Goal: Browse casually: Explore the website without a specific task or goal

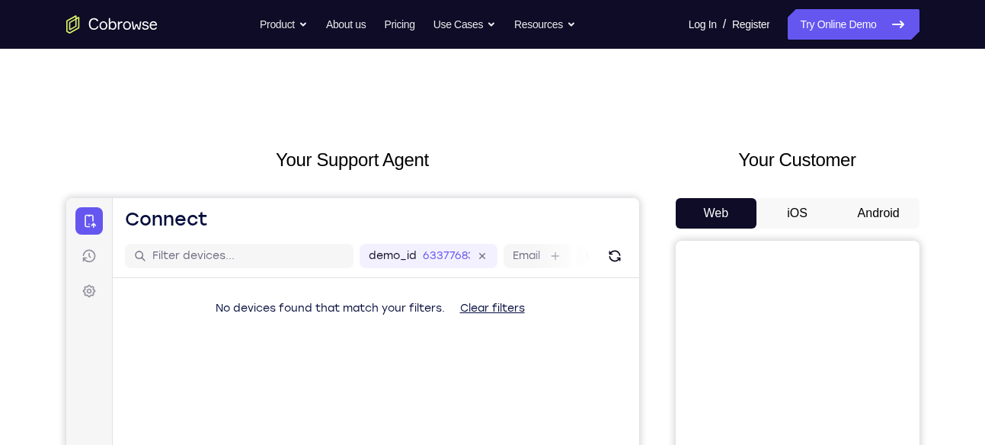
click at [887, 219] on button "Android" at bounding box center [879, 213] width 82 height 30
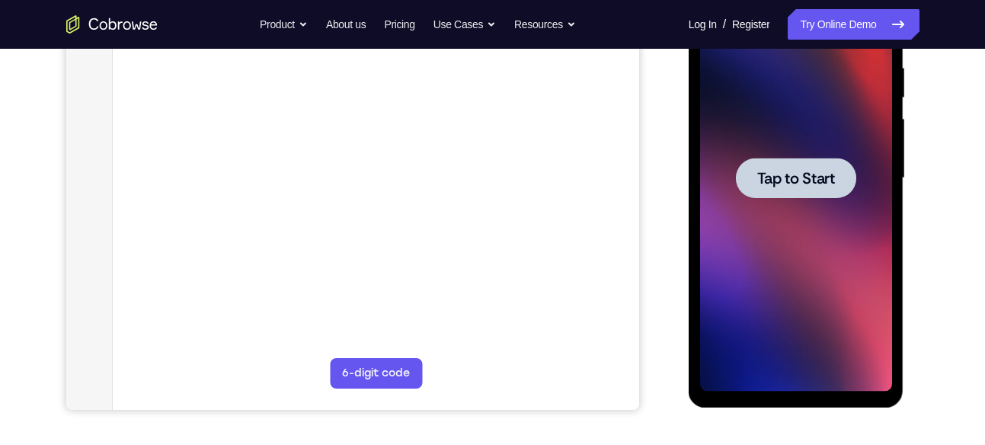
click at [817, 152] on div at bounding box center [796, 178] width 192 height 427
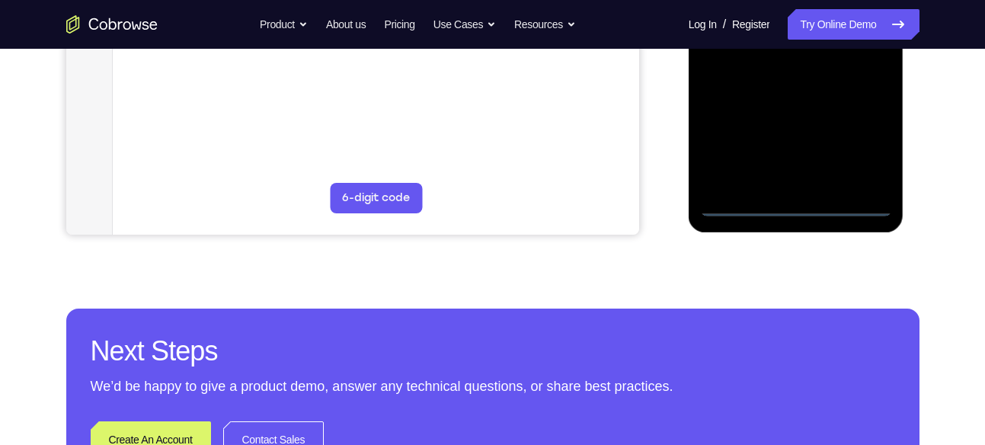
scroll to position [475, 0]
click at [798, 208] on div at bounding box center [796, 2] width 192 height 427
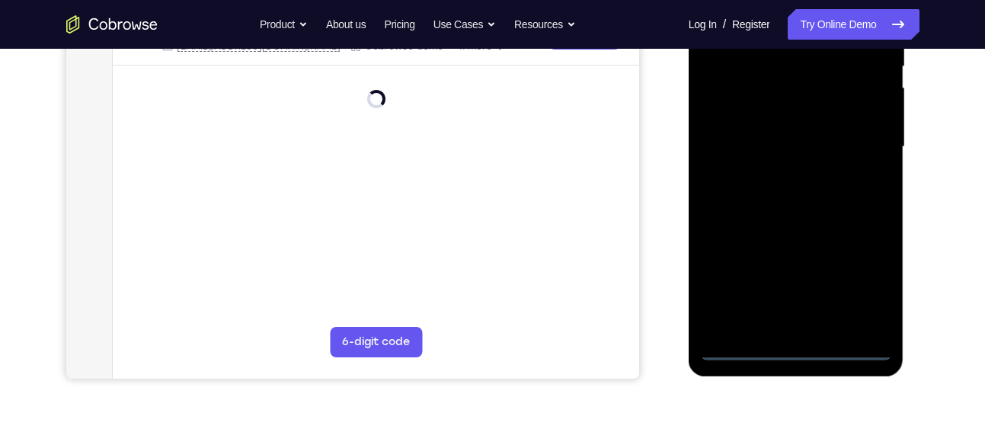
scroll to position [329, 0]
click at [857, 292] on div at bounding box center [796, 147] width 192 height 427
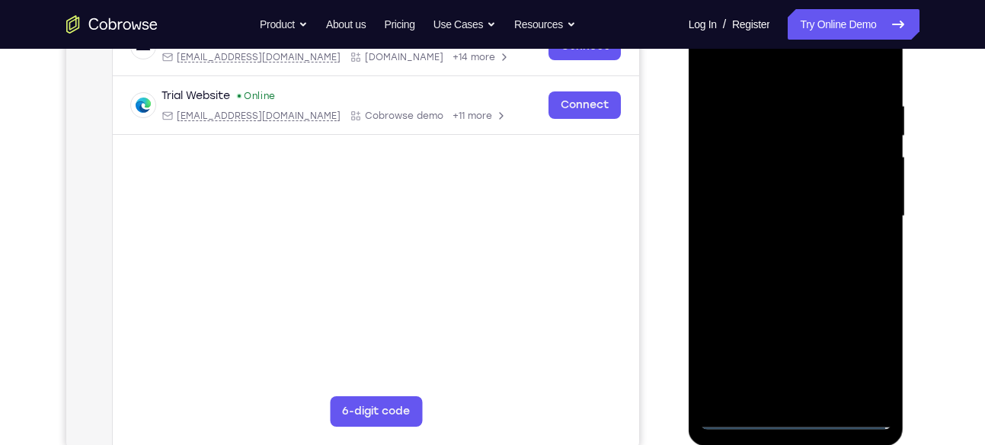
scroll to position [193, 0]
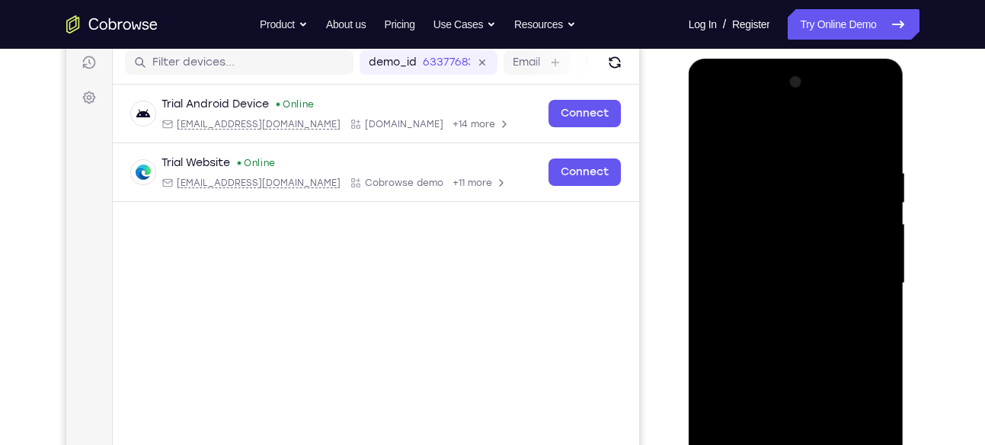
click at [708, 114] on div at bounding box center [796, 283] width 192 height 427
click at [852, 278] on div at bounding box center [796, 283] width 192 height 427
click at [775, 314] on div at bounding box center [796, 283] width 192 height 427
click at [757, 267] on div at bounding box center [796, 283] width 192 height 427
click at [721, 255] on div at bounding box center [796, 283] width 192 height 427
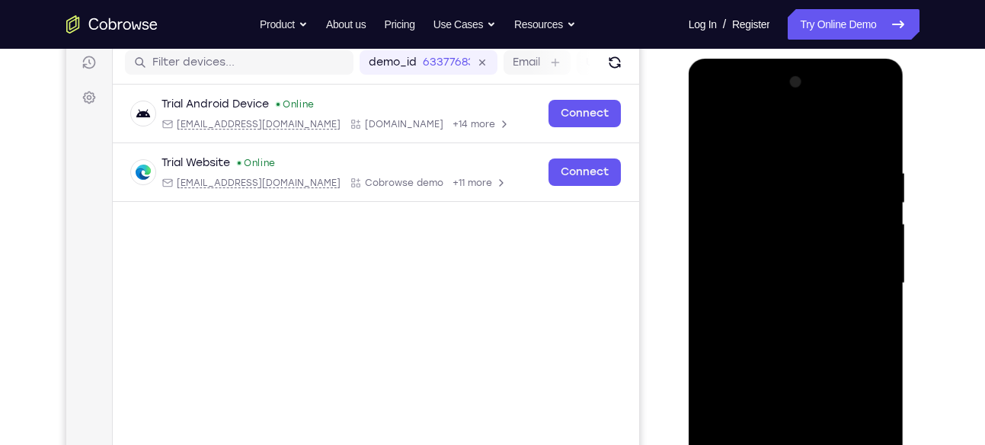
click at [738, 267] on div at bounding box center [796, 283] width 192 height 427
click at [754, 283] on div at bounding box center [796, 283] width 192 height 427
click at [788, 333] on div at bounding box center [796, 283] width 192 height 427
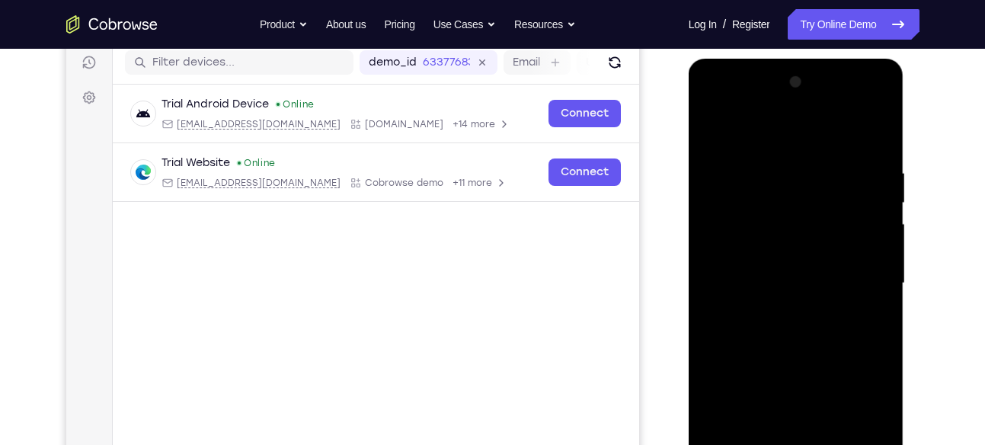
click at [788, 333] on div at bounding box center [796, 283] width 192 height 427
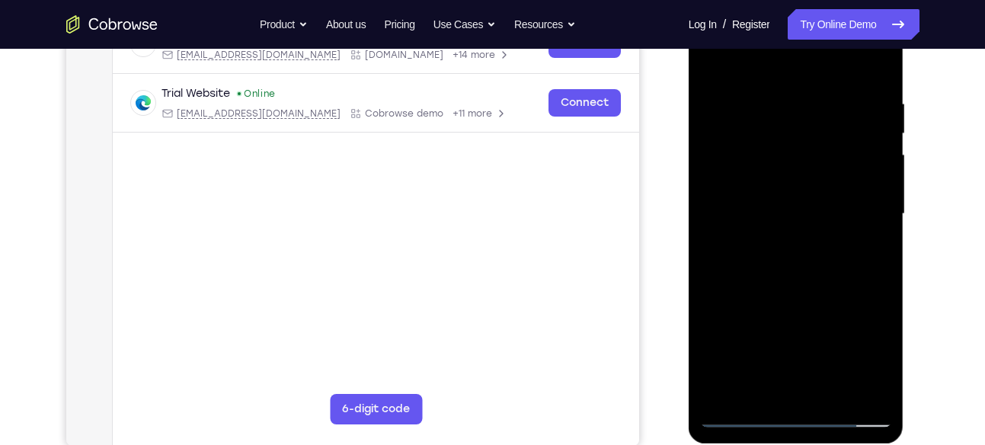
scroll to position [264, 0]
click at [879, 78] on div at bounding box center [796, 213] width 192 height 427
click at [878, 387] on div at bounding box center [796, 213] width 192 height 427
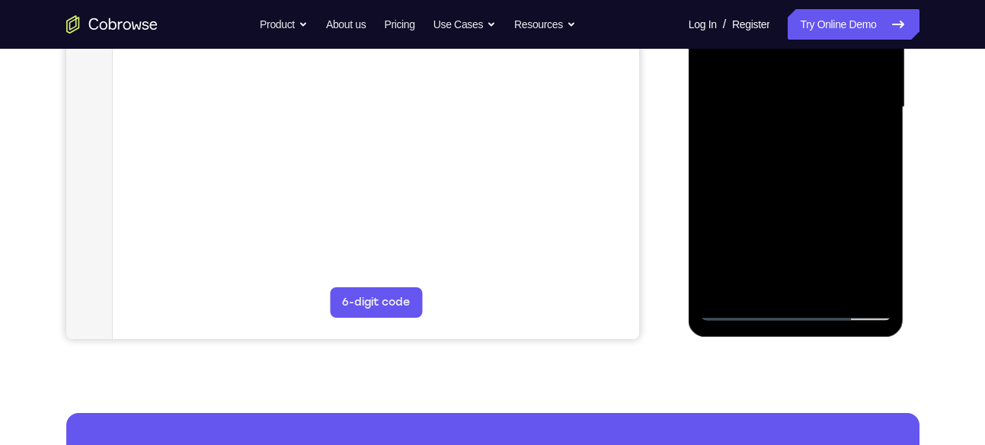
scroll to position [370, 0]
click at [830, 286] on div at bounding box center [796, 106] width 192 height 427
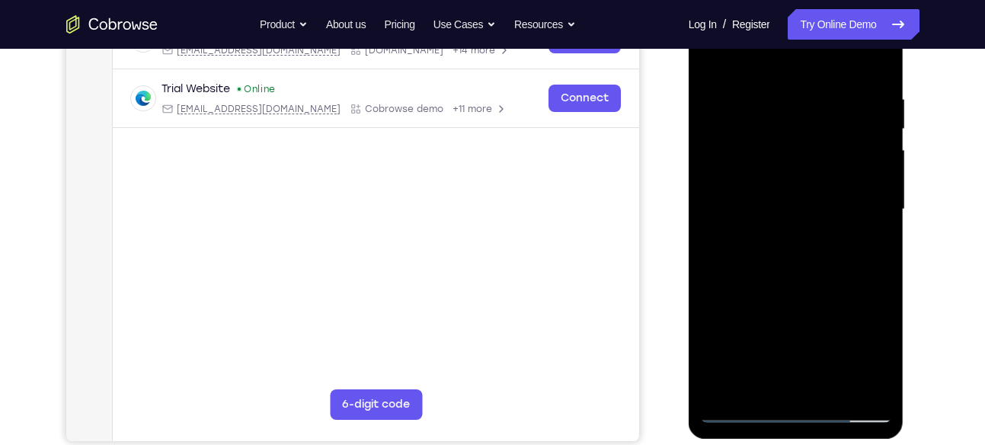
scroll to position [267, 0]
click at [814, 292] on div at bounding box center [796, 210] width 192 height 427
click at [766, 174] on div at bounding box center [796, 210] width 192 height 427
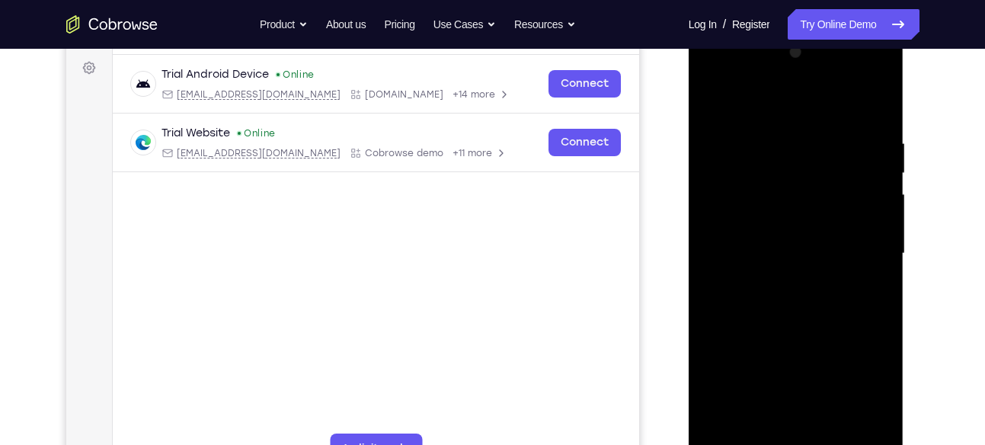
scroll to position [255, 0]
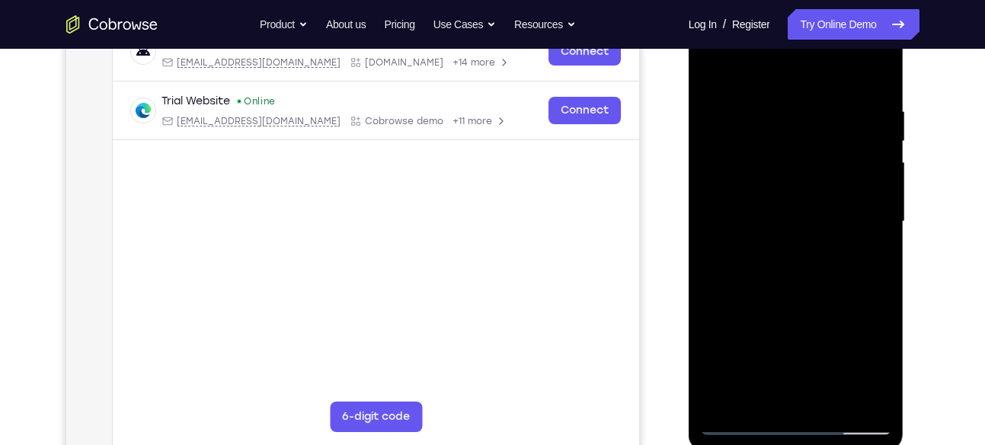
click at [710, 76] on div at bounding box center [796, 221] width 192 height 427
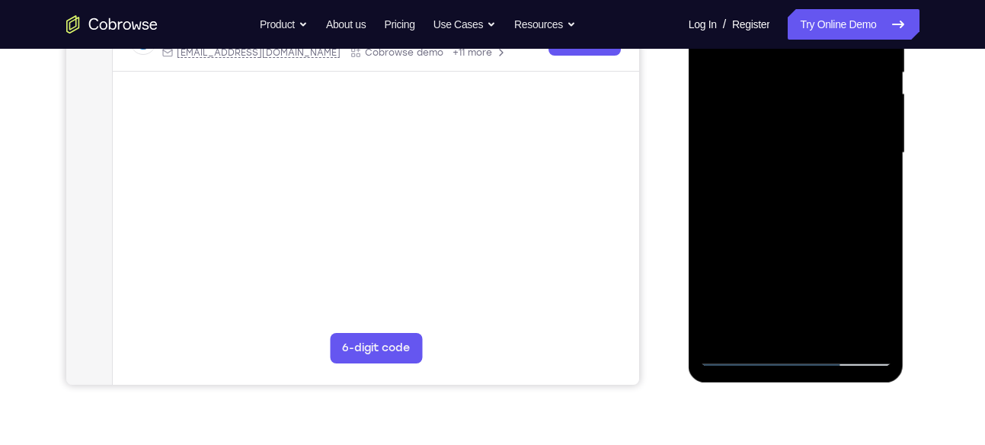
scroll to position [327, 0]
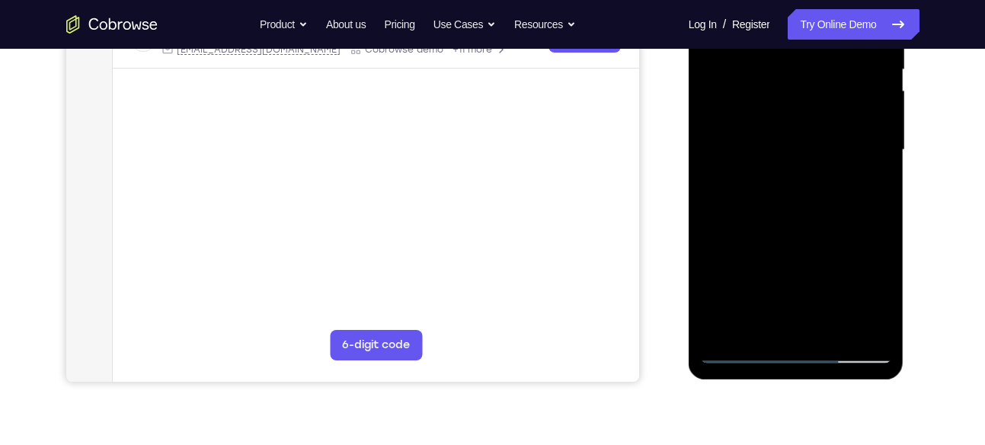
click at [734, 174] on div at bounding box center [796, 150] width 192 height 427
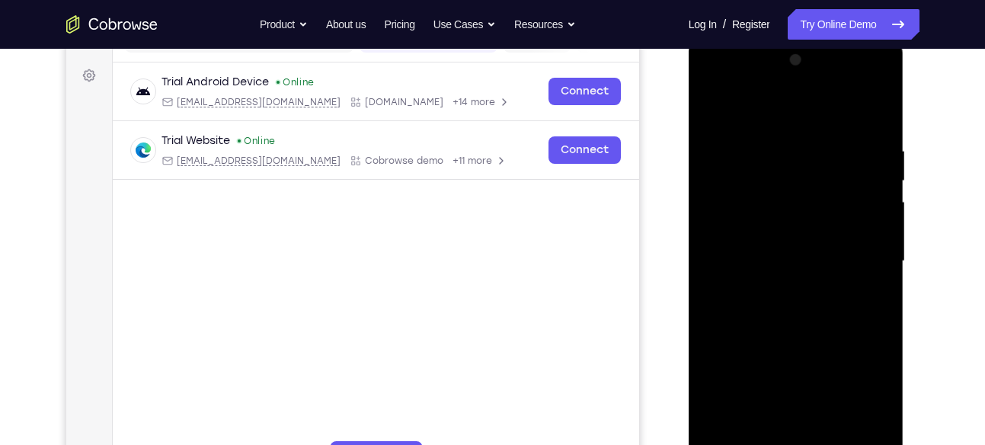
scroll to position [214, 0]
click at [715, 111] on div at bounding box center [796, 263] width 192 height 427
click at [763, 256] on div at bounding box center [796, 263] width 192 height 427
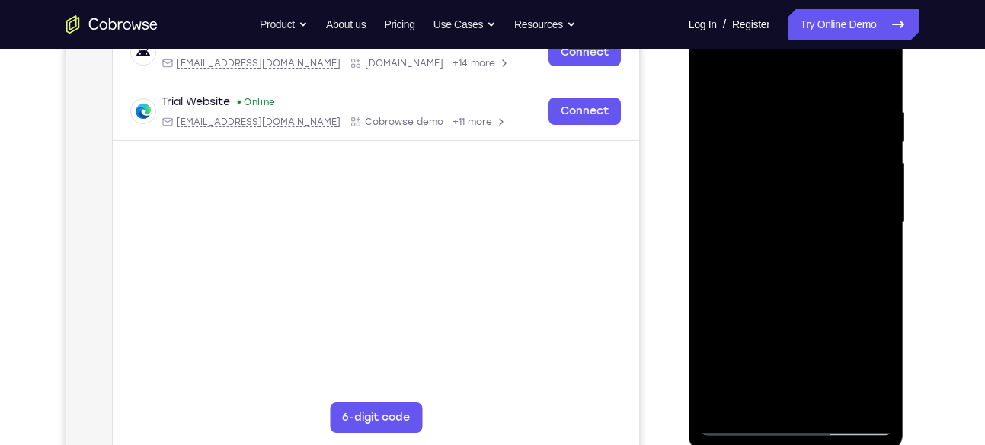
scroll to position [251, 0]
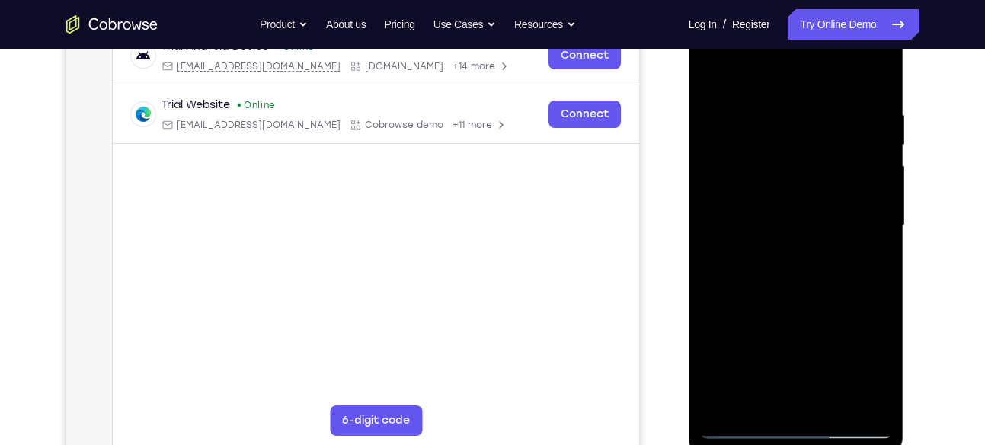
click at [712, 77] on div at bounding box center [796, 225] width 192 height 427
click at [760, 107] on div at bounding box center [796, 225] width 192 height 427
click at [851, 403] on div at bounding box center [796, 225] width 192 height 427
click at [884, 305] on div at bounding box center [796, 225] width 192 height 427
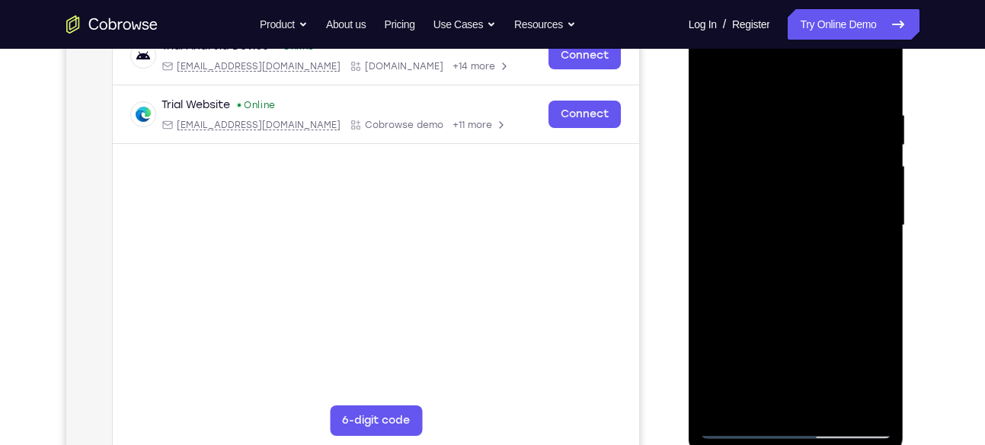
click at [884, 305] on div at bounding box center [796, 225] width 192 height 427
click at [854, 395] on div at bounding box center [796, 225] width 192 height 427
click at [873, 245] on div at bounding box center [796, 225] width 192 height 427
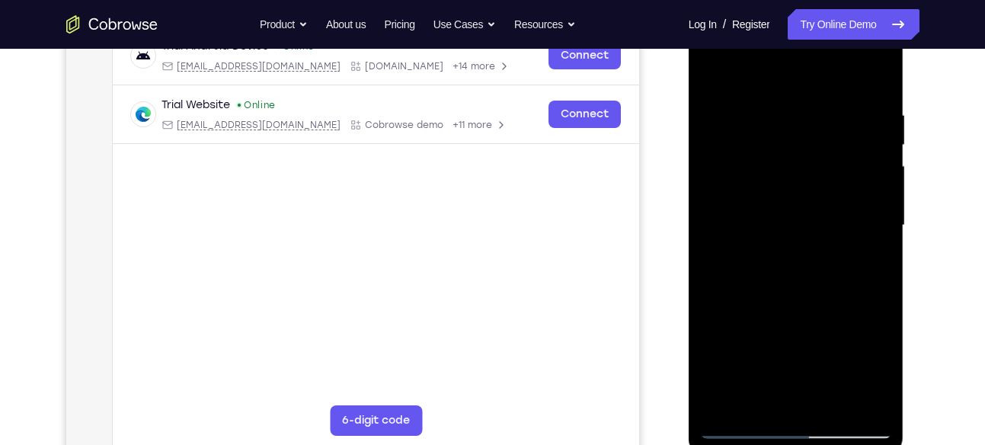
click at [872, 79] on div at bounding box center [796, 225] width 192 height 427
drag, startPoint x: 853, startPoint y: 114, endPoint x: 713, endPoint y: 130, distance: 141.1
click at [713, 130] on div at bounding box center [796, 225] width 192 height 427
drag, startPoint x: 843, startPoint y: 113, endPoint x: 760, endPoint y: 114, distance: 83.0
click at [760, 114] on div at bounding box center [796, 225] width 192 height 427
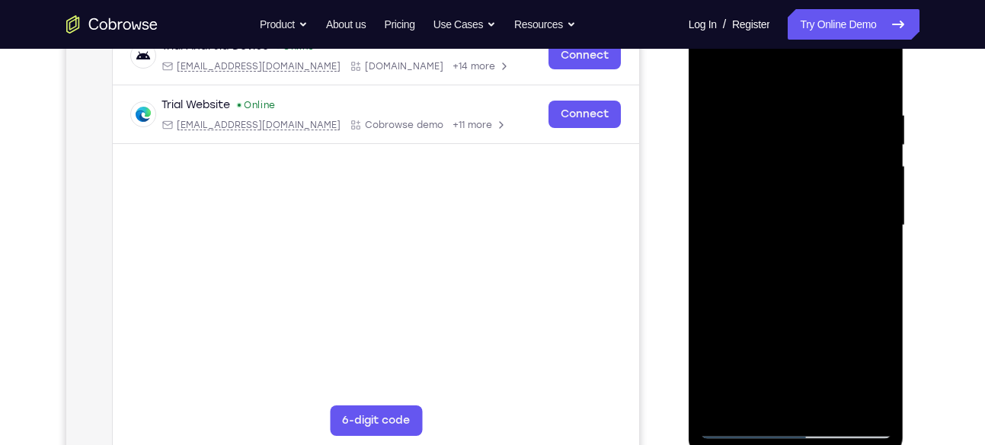
click at [760, 114] on div at bounding box center [796, 225] width 192 height 427
drag, startPoint x: 842, startPoint y: 103, endPoint x: 811, endPoint y: 103, distance: 30.5
click at [811, 103] on div at bounding box center [796, 225] width 192 height 427
click at [874, 81] on div at bounding box center [796, 225] width 192 height 427
click at [882, 67] on div at bounding box center [796, 225] width 192 height 427
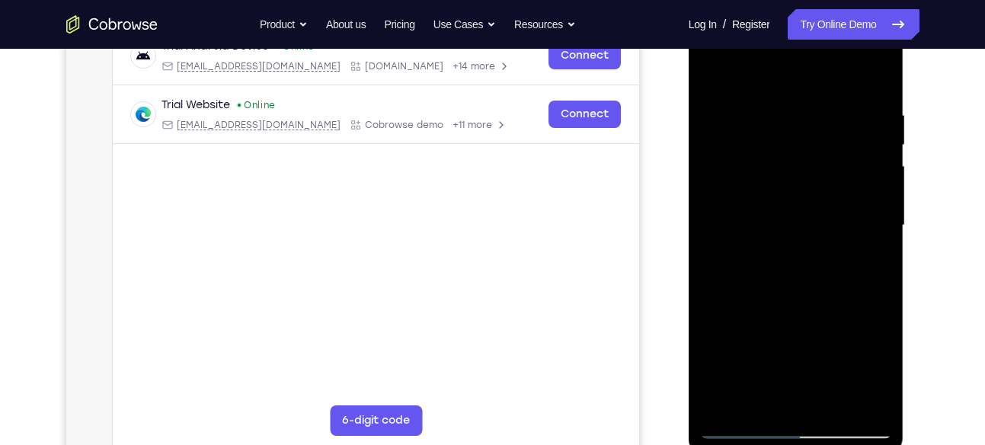
click at [719, 68] on div at bounding box center [796, 225] width 192 height 427
drag, startPoint x: 804, startPoint y: 267, endPoint x: 820, endPoint y: 99, distance: 168.4
click at [820, 99] on div at bounding box center [796, 225] width 192 height 427
drag, startPoint x: 800, startPoint y: 282, endPoint x: 800, endPoint y: 170, distance: 112.0
click at [800, 170] on div at bounding box center [796, 225] width 192 height 427
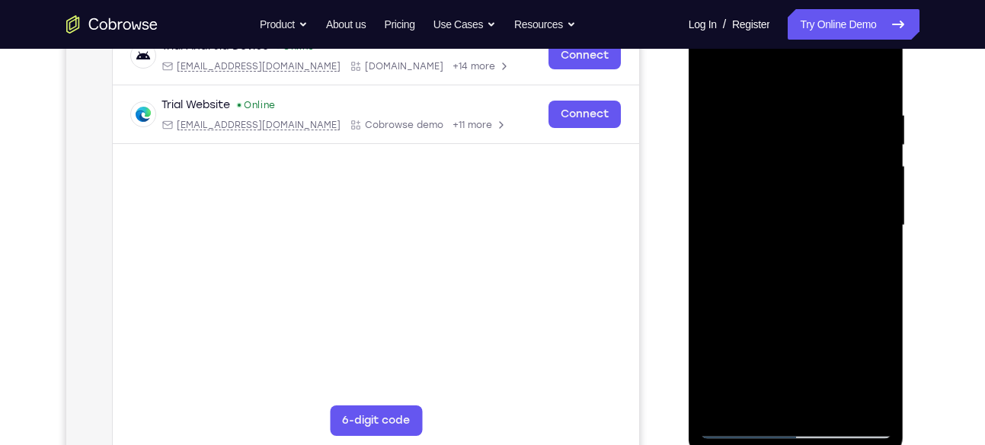
drag, startPoint x: 781, startPoint y: 335, endPoint x: 788, endPoint y: 190, distance: 144.9
click at [788, 190] on div at bounding box center [796, 225] width 192 height 427
drag, startPoint x: 771, startPoint y: 321, endPoint x: 807, endPoint y: 169, distance: 156.7
click at [807, 169] on div at bounding box center [796, 225] width 192 height 427
drag, startPoint x: 819, startPoint y: 297, endPoint x: 819, endPoint y: 137, distance: 160.0
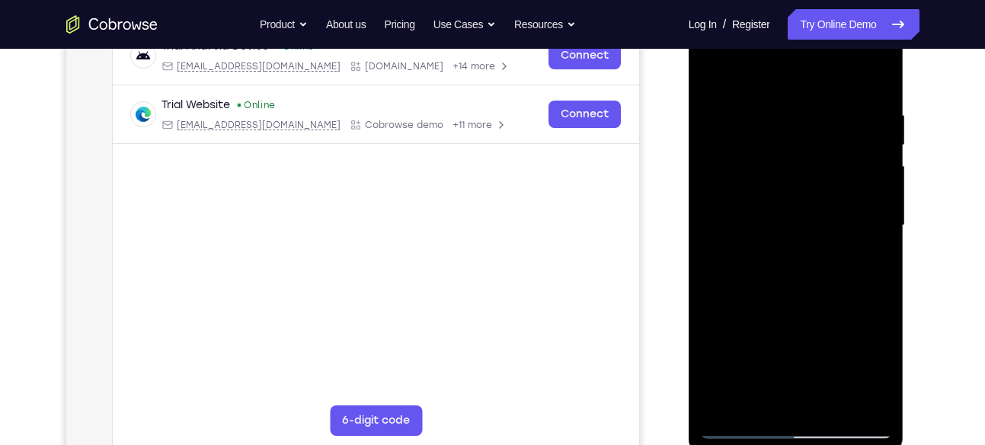
click at [819, 137] on div at bounding box center [796, 225] width 192 height 427
drag, startPoint x: 799, startPoint y: 280, endPoint x: 822, endPoint y: 123, distance: 159.3
click at [822, 123] on div at bounding box center [796, 225] width 192 height 427
drag, startPoint x: 794, startPoint y: 295, endPoint x: 817, endPoint y: 117, distance: 179.7
click at [817, 117] on div at bounding box center [796, 225] width 192 height 427
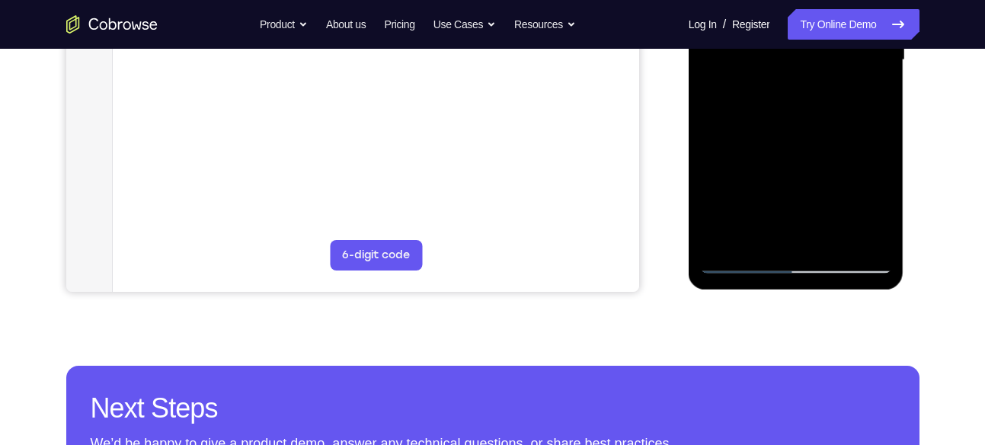
scroll to position [417, 0]
click at [832, 235] on div at bounding box center [796, 59] width 192 height 427
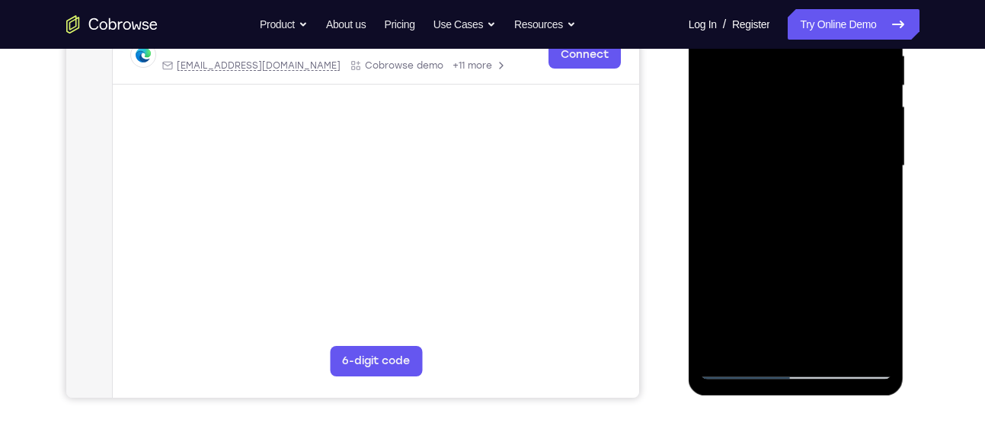
scroll to position [310, 0]
click at [771, 132] on div at bounding box center [796, 167] width 192 height 427
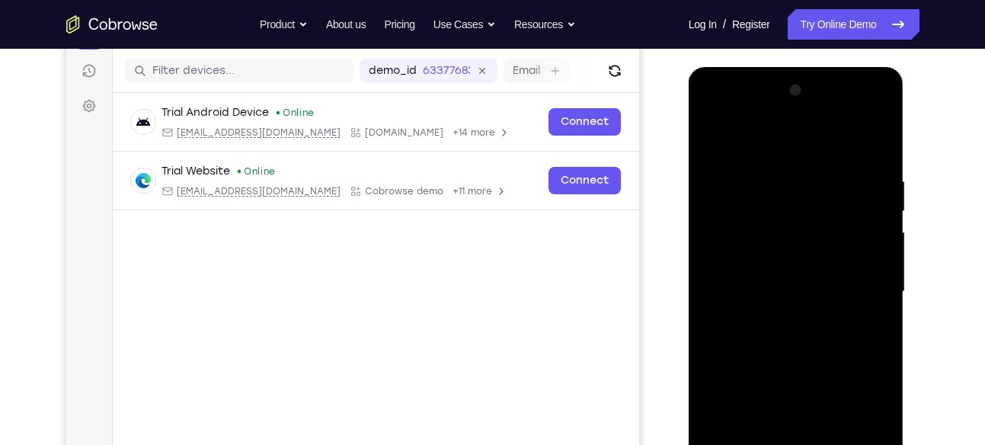
click at [717, 135] on div at bounding box center [796, 291] width 192 height 427
click at [714, 136] on div at bounding box center [796, 291] width 192 height 427
click at [712, 137] on div at bounding box center [796, 291] width 192 height 427
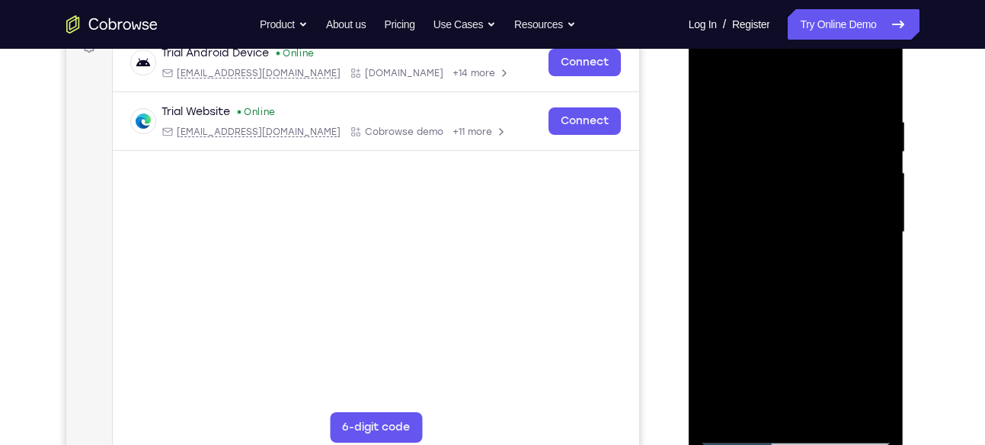
scroll to position [244, 0]
drag, startPoint x: 782, startPoint y: 219, endPoint x: 830, endPoint y: 40, distance: 185.5
click at [830, 40] on div at bounding box center [796, 233] width 192 height 427
drag, startPoint x: 811, startPoint y: 256, endPoint x: 807, endPoint y: 93, distance: 163.0
click at [807, 94] on div at bounding box center [796, 233] width 192 height 427
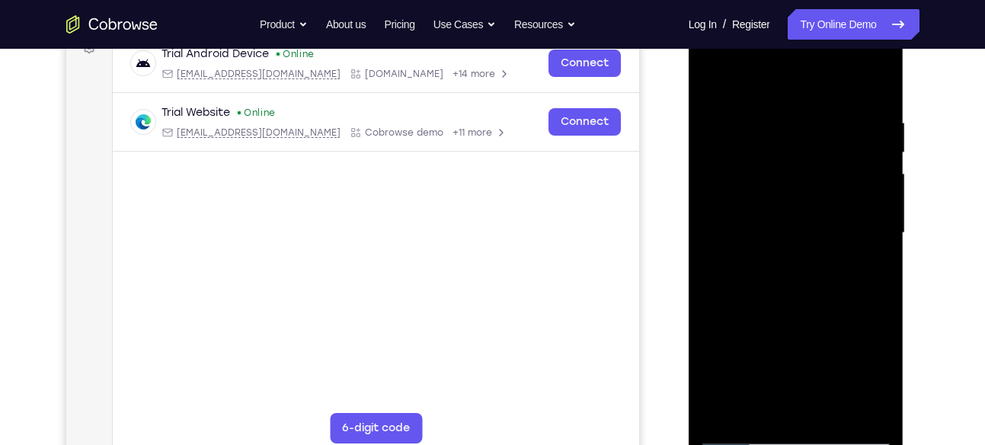
drag, startPoint x: 763, startPoint y: 295, endPoint x: 814, endPoint y: 116, distance: 186.1
click at [814, 116] on div at bounding box center [796, 233] width 192 height 427
drag, startPoint x: 785, startPoint y: 264, endPoint x: 827, endPoint y: 86, distance: 182.2
click at [827, 86] on div at bounding box center [796, 233] width 192 height 427
drag, startPoint x: 791, startPoint y: 321, endPoint x: 818, endPoint y: 133, distance: 190.9
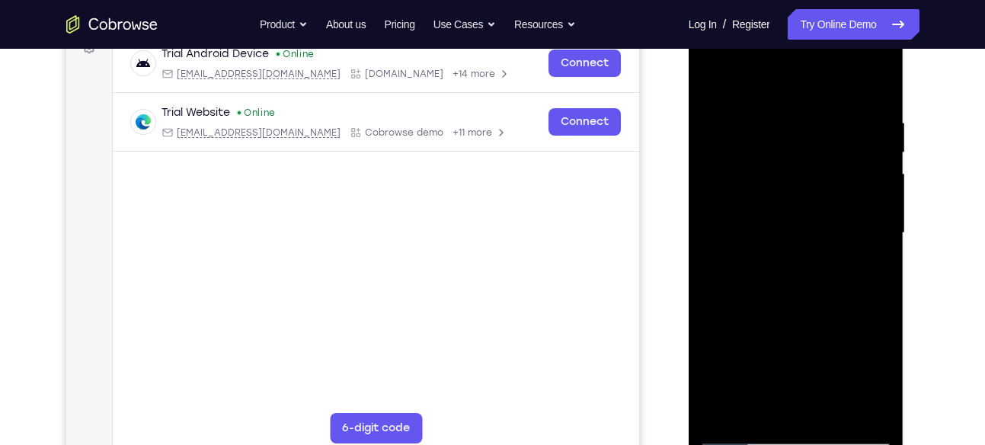
click at [818, 133] on div at bounding box center [796, 233] width 192 height 427
drag, startPoint x: 769, startPoint y: 334, endPoint x: 810, endPoint y: 154, distance: 184.4
click at [810, 154] on div at bounding box center [796, 233] width 192 height 427
drag, startPoint x: 778, startPoint y: 336, endPoint x: 811, endPoint y: 145, distance: 193.2
click at [811, 145] on div at bounding box center [796, 233] width 192 height 427
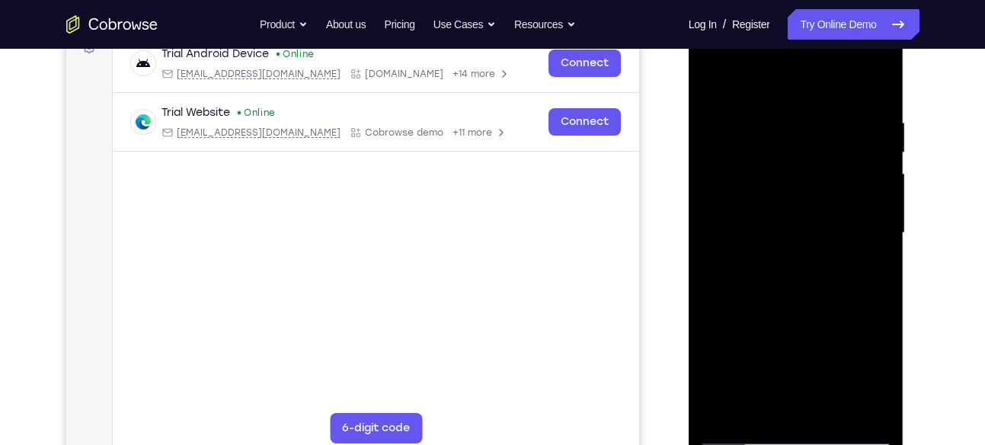
drag, startPoint x: 801, startPoint y: 309, endPoint x: 824, endPoint y: 115, distance: 195.6
click at [824, 115] on div at bounding box center [796, 233] width 192 height 427
drag, startPoint x: 795, startPoint y: 256, endPoint x: 817, endPoint y: 161, distance: 96.8
click at [817, 161] on div at bounding box center [796, 233] width 192 height 427
drag, startPoint x: 812, startPoint y: 319, endPoint x: 836, endPoint y: 150, distance: 170.8
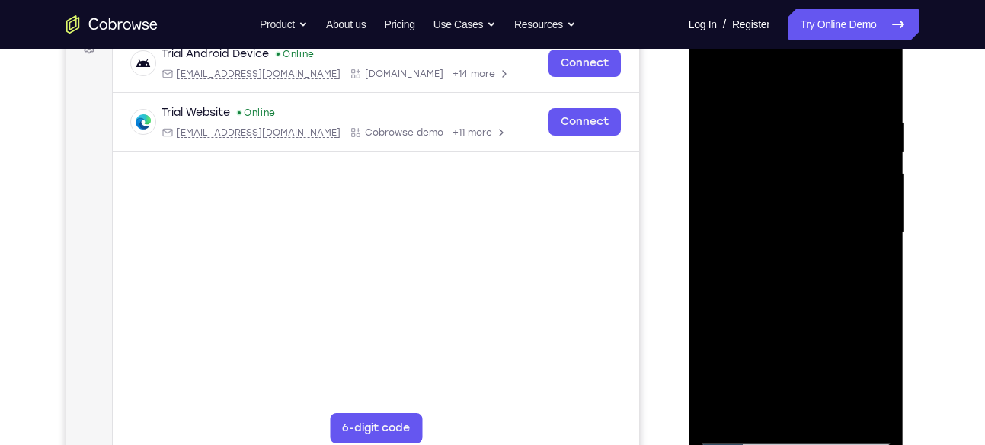
click at [836, 150] on div at bounding box center [796, 233] width 192 height 427
drag, startPoint x: 741, startPoint y: 266, endPoint x: 823, endPoint y: 29, distance: 250.8
click at [823, 29] on div at bounding box center [796, 233] width 192 height 427
drag, startPoint x: 798, startPoint y: 317, endPoint x: 846, endPoint y: 108, distance: 214.0
click at [846, 108] on div at bounding box center [796, 233] width 192 height 427
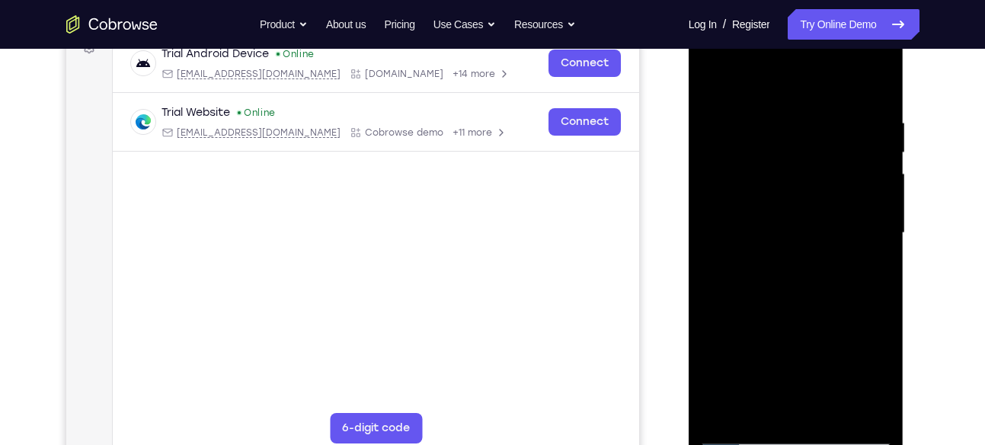
drag, startPoint x: 814, startPoint y: 305, endPoint x: 838, endPoint y: 128, distance: 179.2
click at [838, 128] on div at bounding box center [796, 233] width 192 height 427
drag, startPoint x: 763, startPoint y: 324, endPoint x: 826, endPoint y: 174, distance: 162.8
click at [826, 174] on div at bounding box center [796, 233] width 192 height 427
drag, startPoint x: 779, startPoint y: 283, endPoint x: 807, endPoint y: 164, distance: 122.9
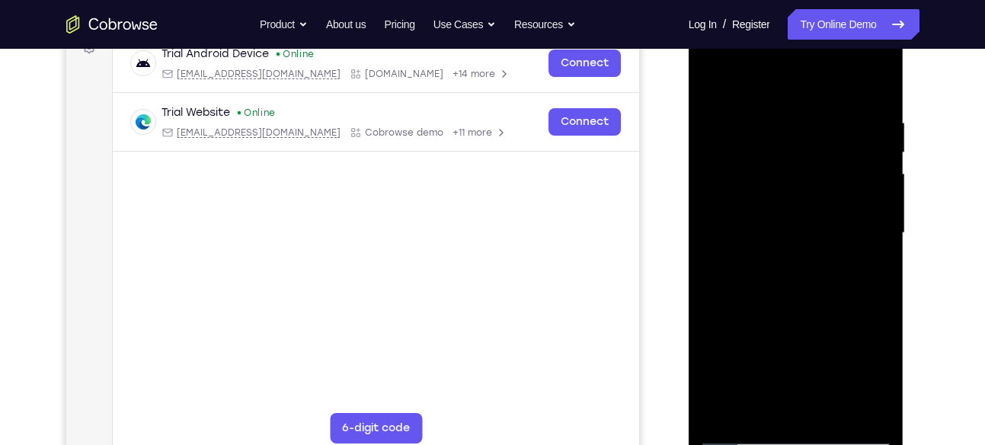
click at [807, 164] on div at bounding box center [796, 233] width 192 height 427
drag, startPoint x: 784, startPoint y: 298, endPoint x: 832, endPoint y: 91, distance: 211.9
click at [832, 91] on div at bounding box center [796, 233] width 192 height 427
drag, startPoint x: 770, startPoint y: 309, endPoint x: 817, endPoint y: 161, distance: 154.9
click at [817, 161] on div at bounding box center [796, 233] width 192 height 427
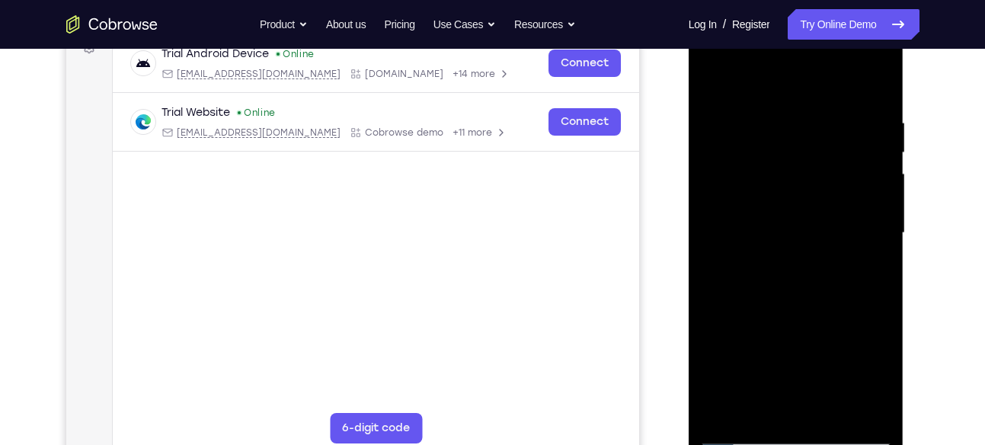
drag, startPoint x: 783, startPoint y: 246, endPoint x: 834, endPoint y: 139, distance: 118.9
click at [832, 143] on div at bounding box center [796, 233] width 192 height 427
drag, startPoint x: 781, startPoint y: 319, endPoint x: 855, endPoint y: 147, distance: 187.3
click at [855, 147] on div at bounding box center [796, 233] width 192 height 427
drag, startPoint x: 775, startPoint y: 344, endPoint x: 832, endPoint y: 145, distance: 206.9
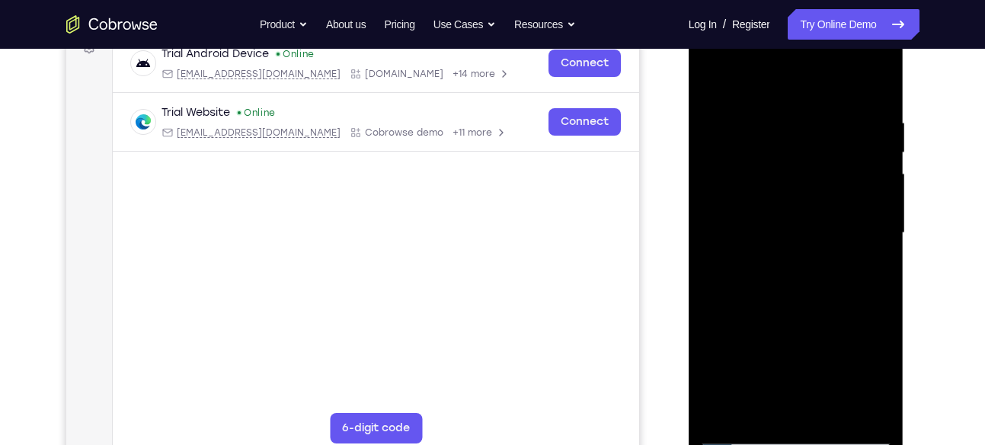
click at [832, 145] on div at bounding box center [796, 233] width 192 height 427
drag, startPoint x: 795, startPoint y: 317, endPoint x: 831, endPoint y: 169, distance: 152.2
click at [831, 169] on div at bounding box center [796, 233] width 192 height 427
drag, startPoint x: 734, startPoint y: 341, endPoint x: 852, endPoint y: 74, distance: 292.0
click at [852, 74] on div at bounding box center [796, 233] width 192 height 427
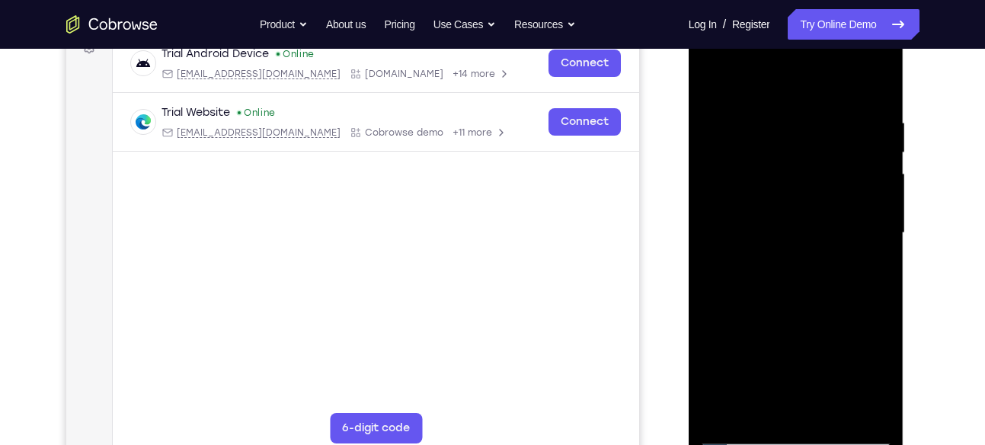
drag, startPoint x: 798, startPoint y: 325, endPoint x: 833, endPoint y: 155, distance: 173.6
click at [833, 155] on div at bounding box center [796, 233] width 192 height 427
drag, startPoint x: 766, startPoint y: 364, endPoint x: 855, endPoint y: 185, distance: 200.0
click at [855, 185] on div at bounding box center [796, 233] width 192 height 427
drag, startPoint x: 791, startPoint y: 318, endPoint x: 853, endPoint y: 179, distance: 151.8
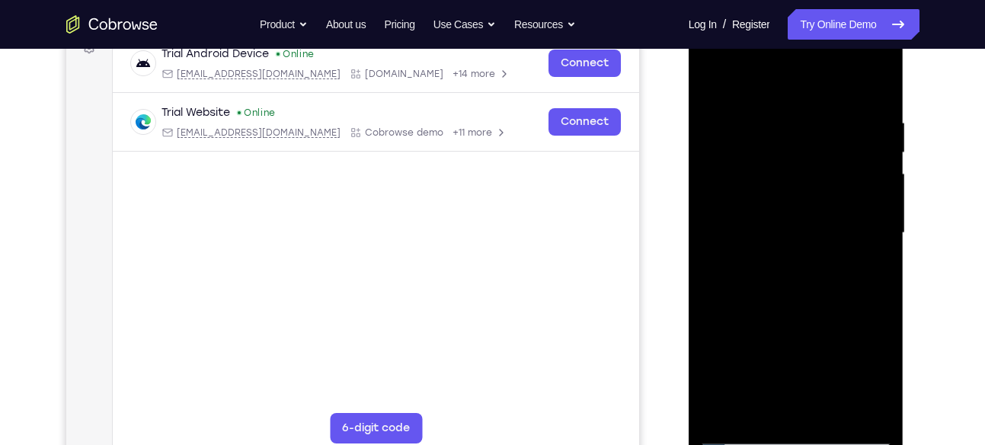
click at [853, 179] on div at bounding box center [796, 233] width 192 height 427
drag, startPoint x: 790, startPoint y: 312, endPoint x: 827, endPoint y: 193, distance: 124.3
click at [827, 193] on div at bounding box center [796, 233] width 192 height 427
click at [726, 410] on div at bounding box center [796, 233] width 192 height 427
click at [724, 416] on div at bounding box center [796, 233] width 192 height 427
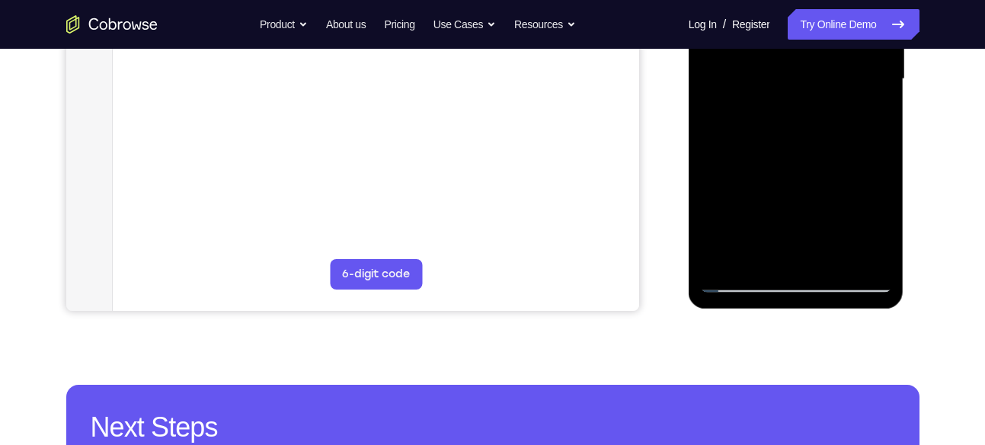
scroll to position [398, 0]
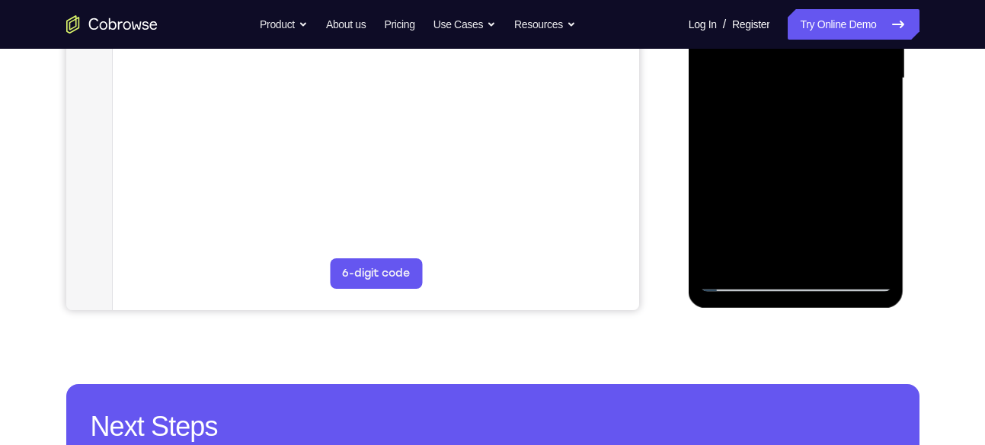
click at [737, 281] on div at bounding box center [796, 78] width 192 height 427
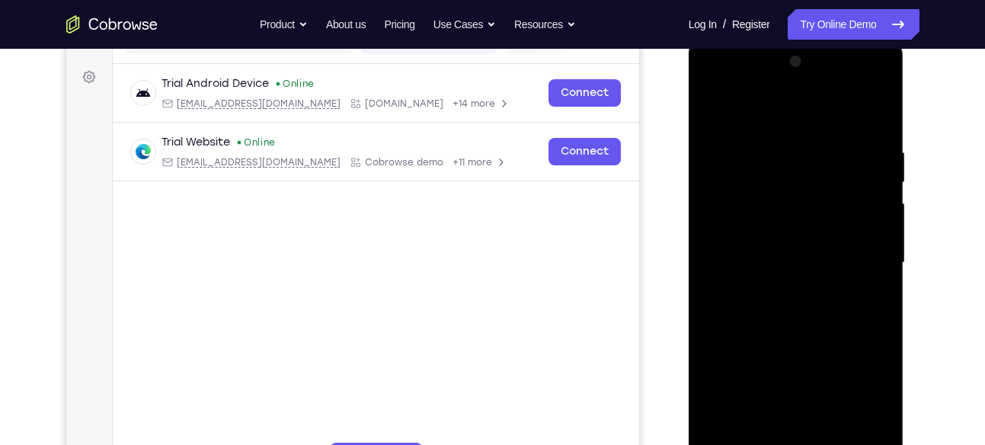
scroll to position [213, 0]
click at [711, 114] on div at bounding box center [796, 263] width 192 height 427
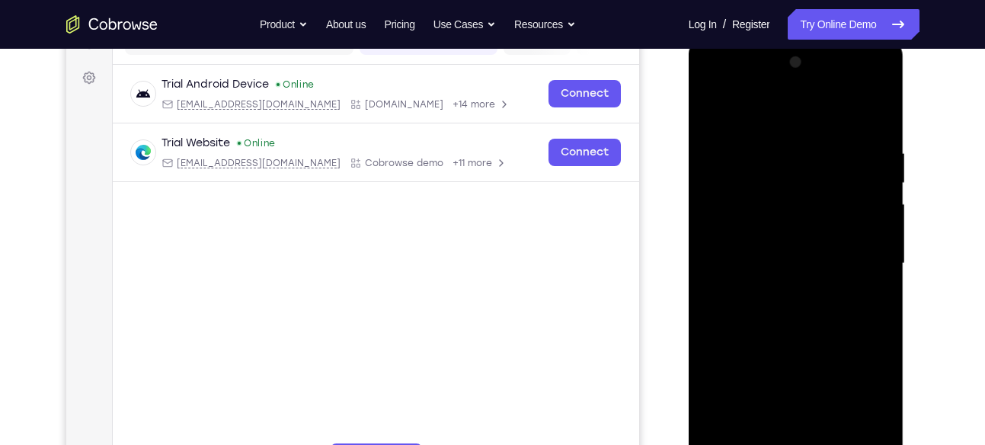
drag, startPoint x: 855, startPoint y: 139, endPoint x: 667, endPoint y: 156, distance: 188.9
click at [689, 156] on html "Online web based iOS Simulators and Android Emulators. Run iPhone, iPad, Mobile…" at bounding box center [797, 267] width 217 height 457
drag, startPoint x: 862, startPoint y: 161, endPoint x: 671, endPoint y: 177, distance: 191.1
click at [689, 177] on html "Online web based iOS Simulators and Android Emulators. Run iPhone, iPad, Mobile…" at bounding box center [797, 267] width 217 height 457
click at [798, 152] on div at bounding box center [796, 263] width 192 height 427
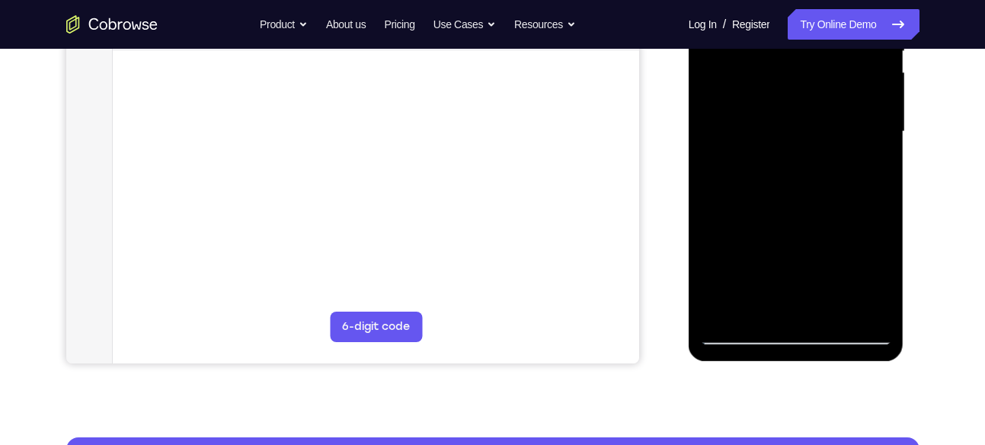
scroll to position [346, 0]
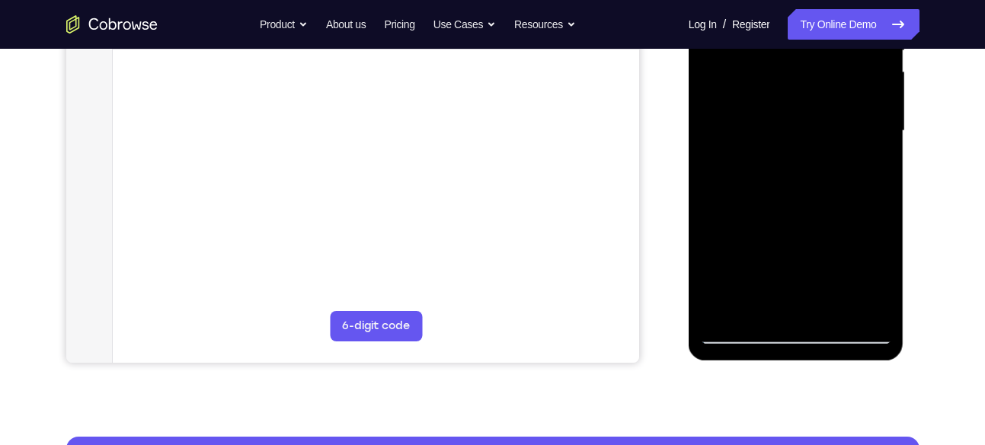
click at [855, 303] on div at bounding box center [796, 131] width 192 height 427
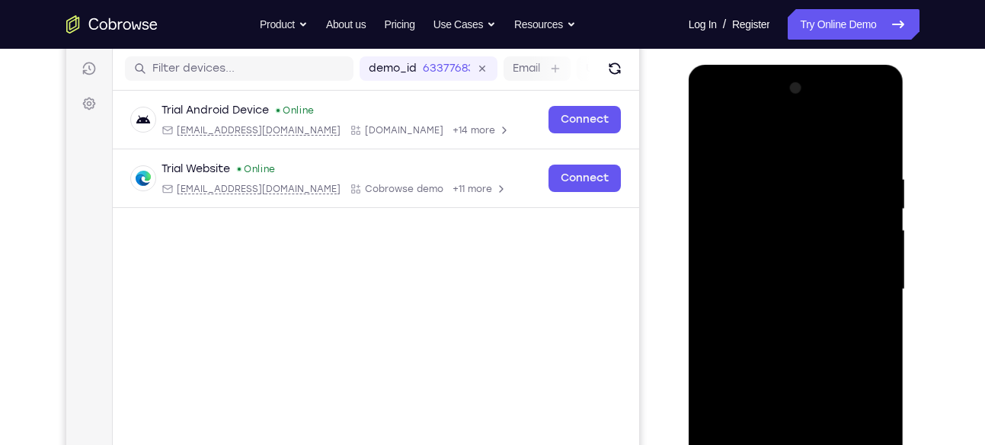
scroll to position [187, 0]
click at [876, 143] on div at bounding box center [796, 290] width 192 height 427
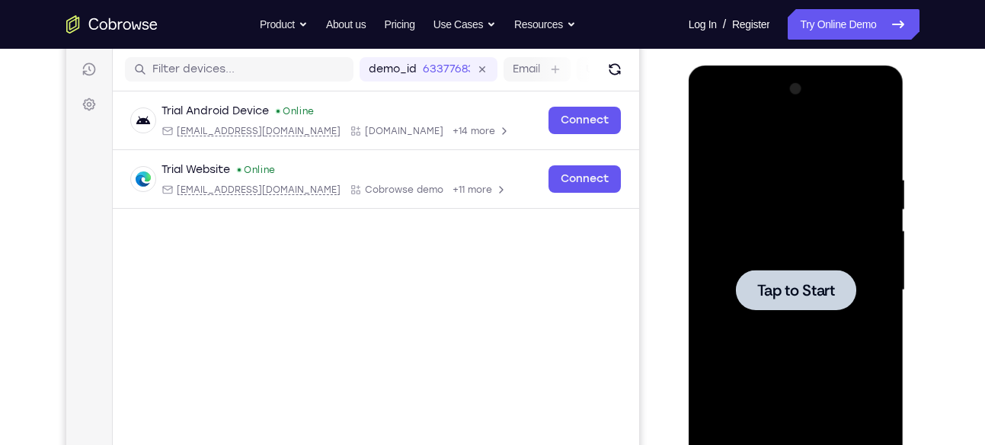
click at [810, 274] on div at bounding box center [796, 290] width 120 height 40
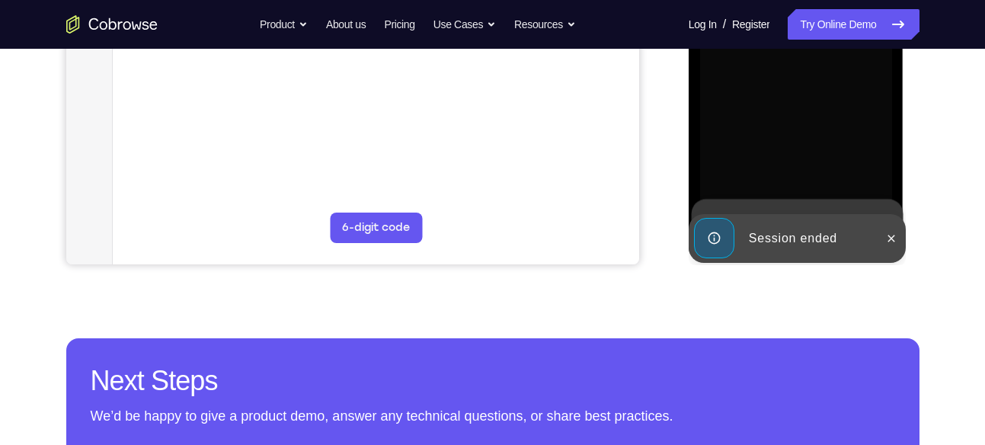
scroll to position [448, 0]
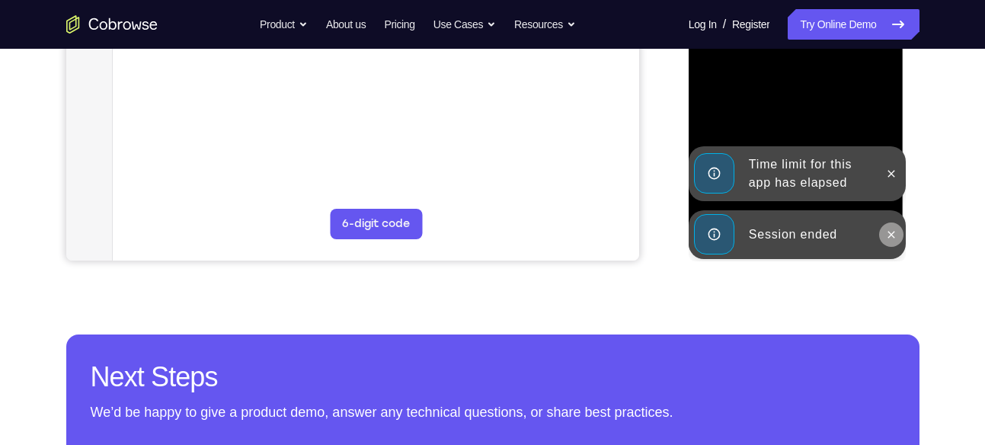
click at [894, 236] on icon at bounding box center [891, 235] width 12 height 12
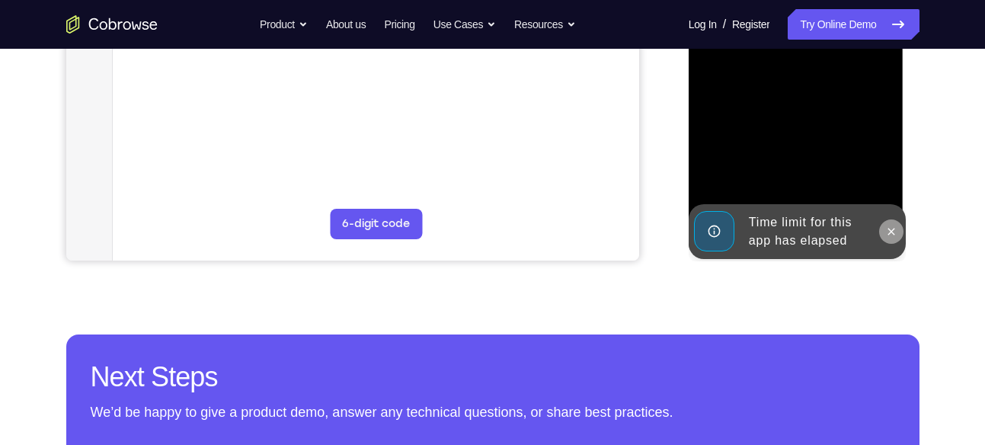
click at [893, 181] on div at bounding box center [797, 31] width 216 height 454
click at [891, 222] on button at bounding box center [891, 231] width 24 height 24
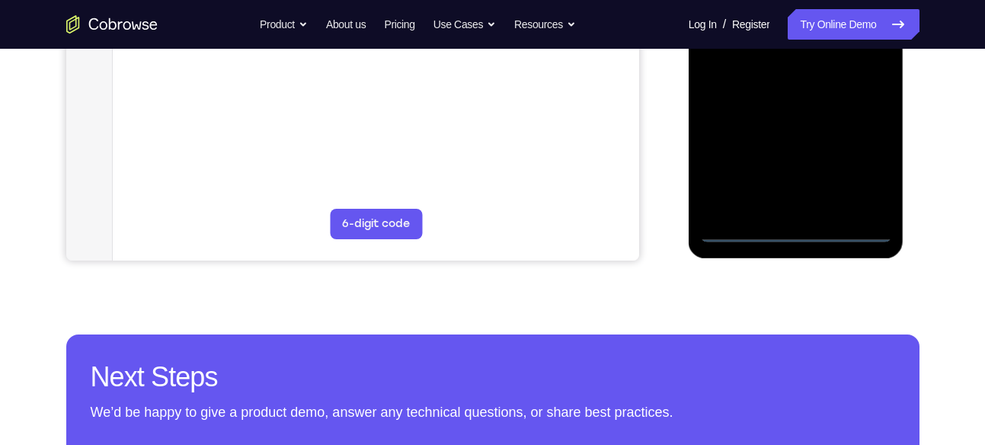
click at [785, 233] on div at bounding box center [796, 29] width 192 height 427
click at [863, 169] on div at bounding box center [796, 29] width 192 height 427
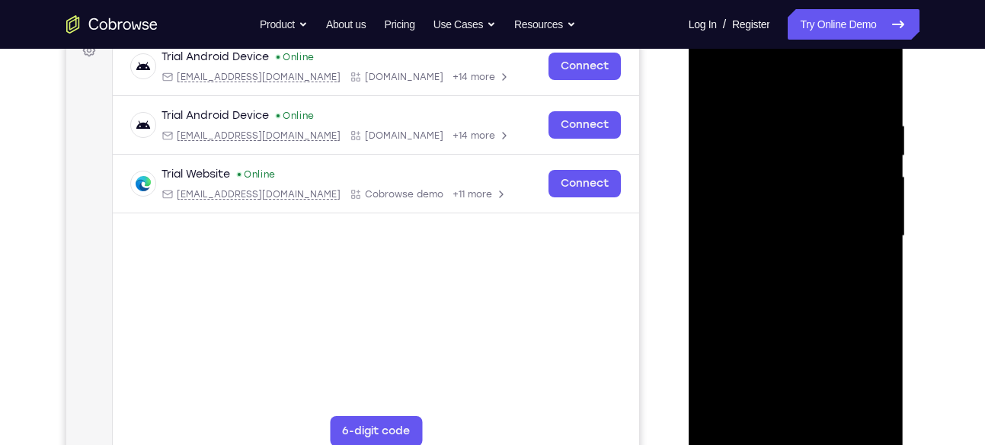
scroll to position [226, 0]
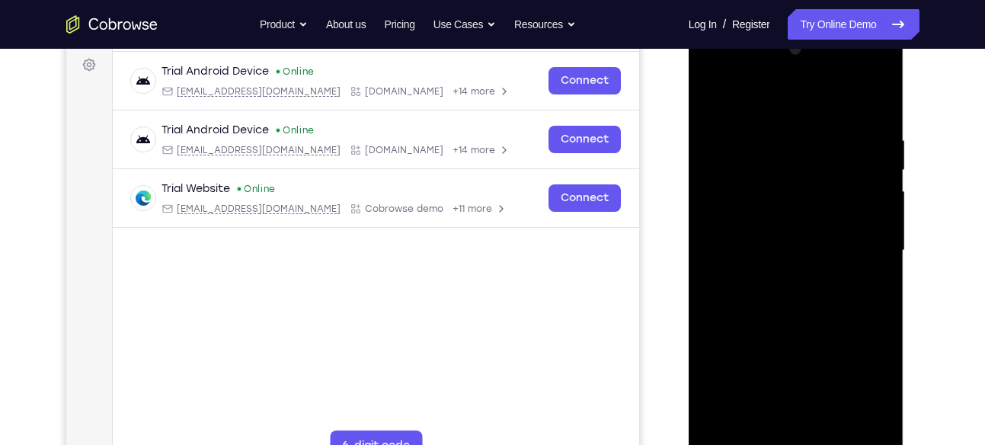
click at [731, 75] on div at bounding box center [796, 250] width 192 height 427
click at [737, 203] on div at bounding box center [796, 250] width 192 height 427
click at [756, 249] on div at bounding box center [796, 250] width 192 height 427
click at [761, 240] on div at bounding box center [796, 250] width 192 height 427
click at [779, 268] on div at bounding box center [796, 250] width 192 height 427
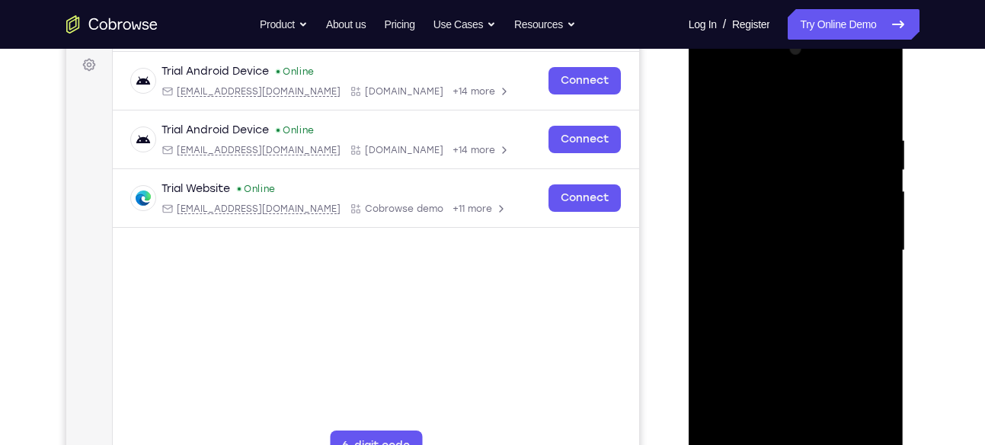
click at [810, 332] on div at bounding box center [796, 250] width 192 height 427
click at [817, 229] on div at bounding box center [796, 250] width 192 height 427
drag, startPoint x: 799, startPoint y: 343, endPoint x: 828, endPoint y: 217, distance: 129.0
click at [828, 217] on div at bounding box center [796, 250] width 192 height 427
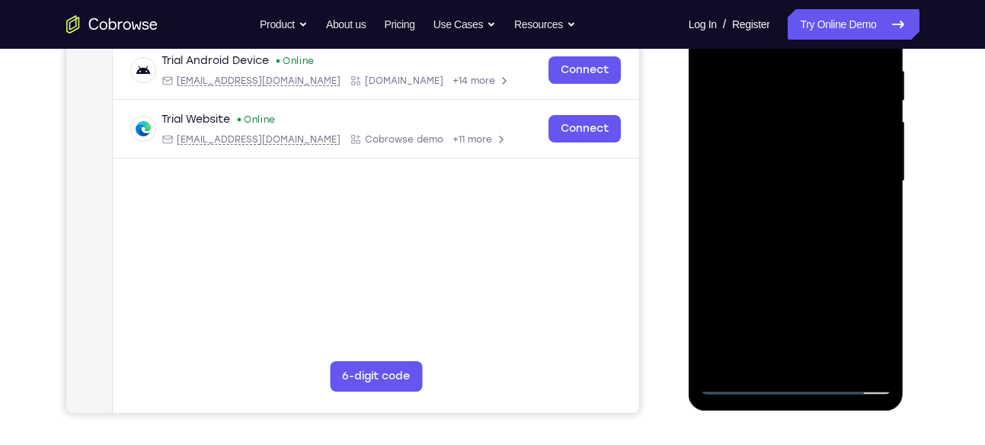
scroll to position [296, 0]
click at [786, 358] on div at bounding box center [796, 180] width 192 height 427
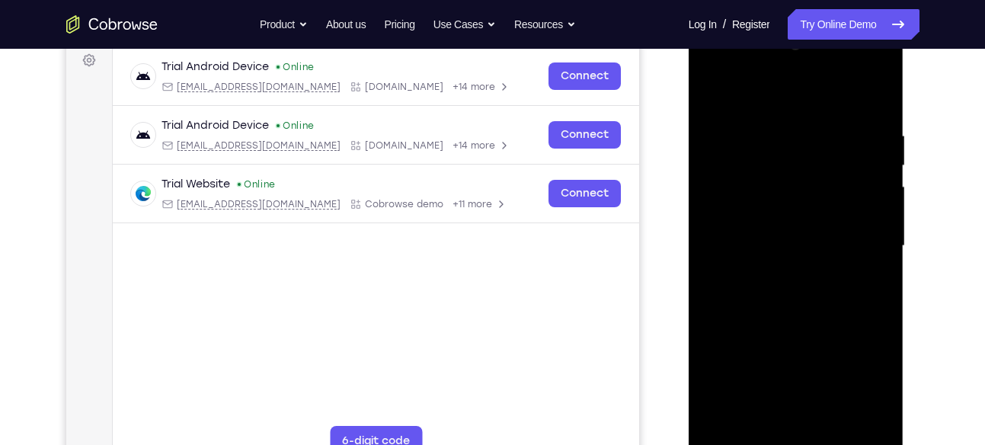
scroll to position [230, 0]
click at [758, 216] on div at bounding box center [796, 247] width 192 height 427
click at [779, 275] on div at bounding box center [796, 247] width 192 height 427
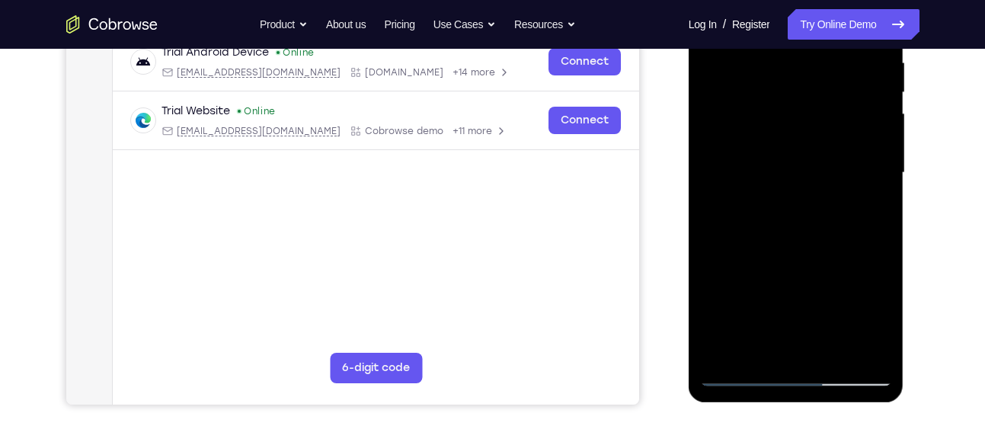
scroll to position [305, 0]
drag, startPoint x: 780, startPoint y: 273, endPoint x: 819, endPoint y: 166, distance: 113.5
click at [819, 166] on div at bounding box center [796, 172] width 192 height 427
drag, startPoint x: 822, startPoint y: 168, endPoint x: 823, endPoint y: 127, distance: 41.1
click at [823, 127] on div at bounding box center [796, 172] width 192 height 427
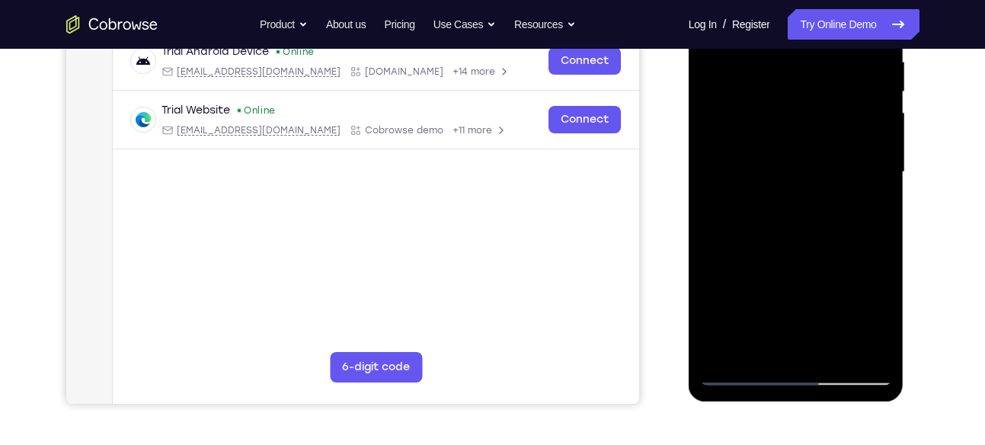
drag, startPoint x: 781, startPoint y: 264, endPoint x: 822, endPoint y: 114, distance: 156.3
click at [822, 114] on div at bounding box center [796, 172] width 192 height 427
drag, startPoint x: 781, startPoint y: 273, endPoint x: 813, endPoint y: 158, distance: 119.4
click at [804, 180] on div at bounding box center [796, 172] width 192 height 427
drag, startPoint x: 769, startPoint y: 296, endPoint x: 831, endPoint y: 98, distance: 207.7
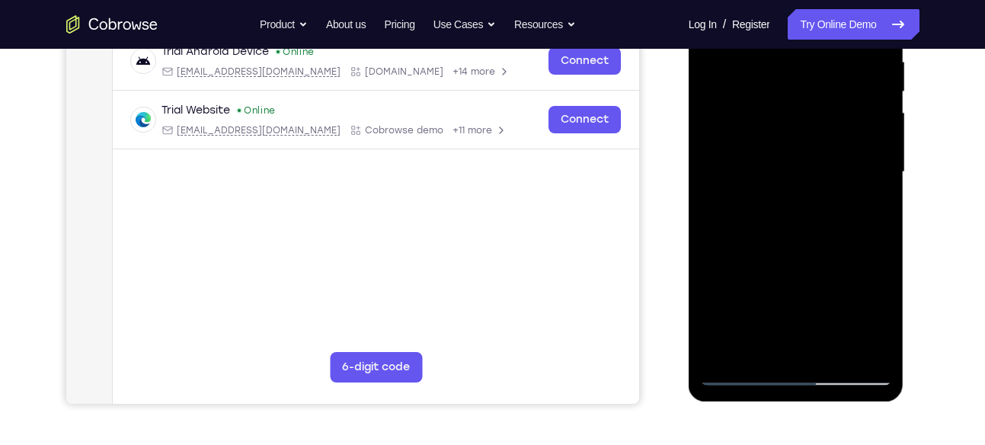
click at [831, 98] on div at bounding box center [796, 172] width 192 height 427
drag, startPoint x: 792, startPoint y: 295, endPoint x: 834, endPoint y: 110, distance: 189.0
click at [834, 110] on div at bounding box center [796, 172] width 192 height 427
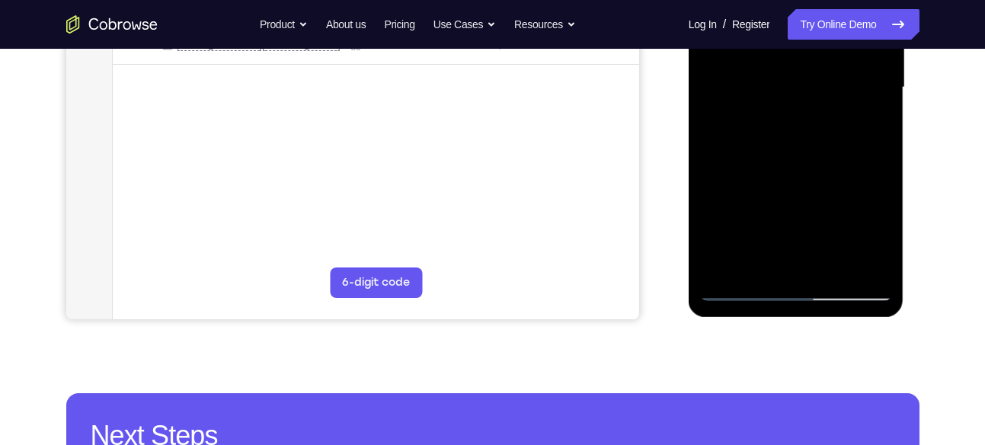
scroll to position [390, 0]
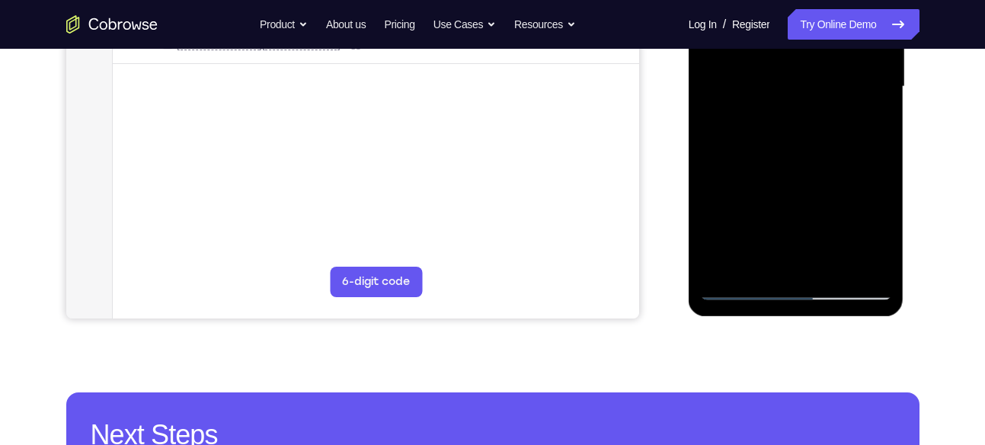
drag, startPoint x: 783, startPoint y: 139, endPoint x: 795, endPoint y: 128, distance: 16.7
click at [795, 128] on div at bounding box center [796, 87] width 192 height 427
click at [728, 164] on div at bounding box center [796, 87] width 192 height 427
click at [796, 72] on div at bounding box center [796, 87] width 192 height 427
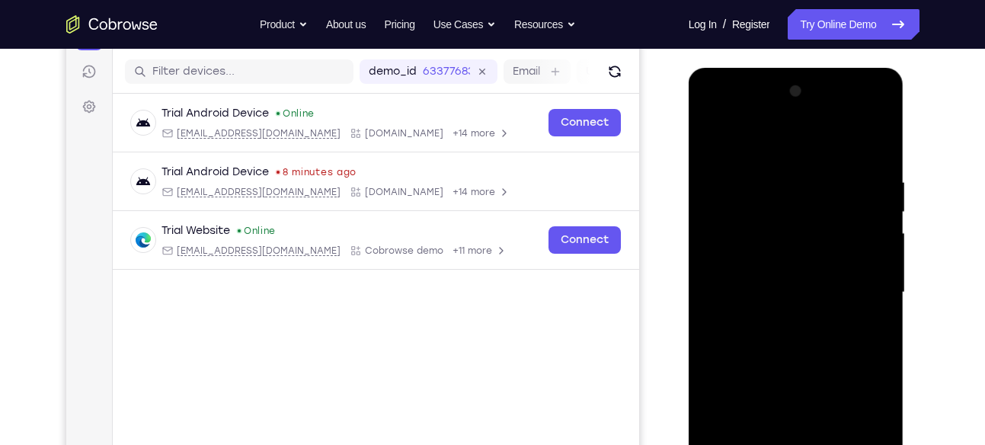
scroll to position [183, 0]
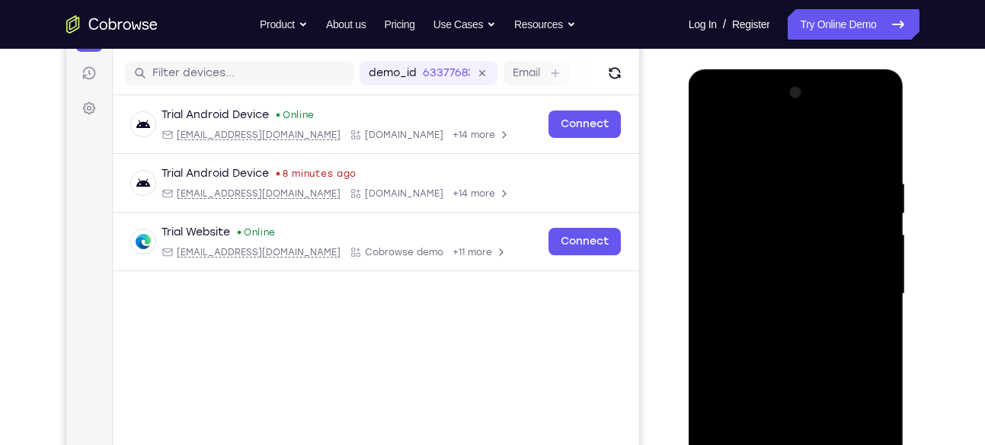
click at [711, 135] on div at bounding box center [796, 294] width 192 height 427
drag, startPoint x: 831, startPoint y: 268, endPoint x: 841, endPoint y: 57, distance: 211.2
click at [841, 69] on html "Online web based iOS Simulators and Android Emulators. Run iPhone, iPad, Mobile…" at bounding box center [797, 297] width 217 height 457
drag, startPoint x: 800, startPoint y: 360, endPoint x: 836, endPoint y: 213, distance: 152.1
click at [836, 213] on div at bounding box center [796, 294] width 192 height 427
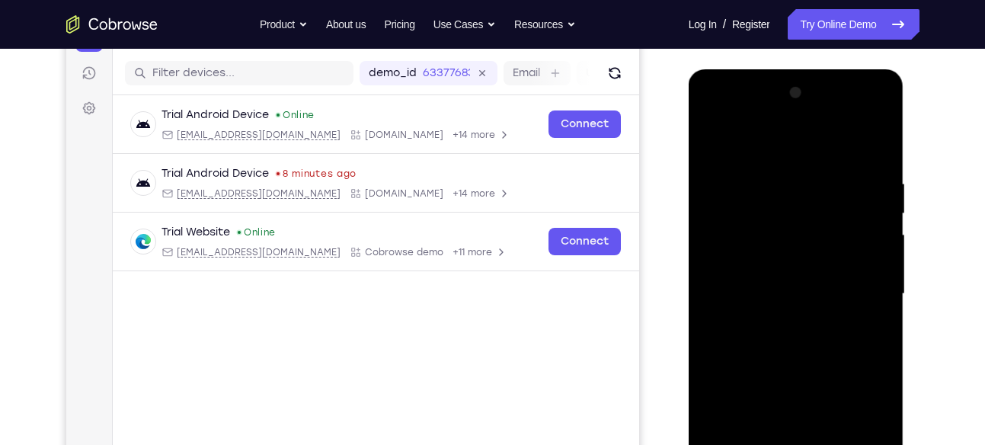
click at [836, 213] on div at bounding box center [796, 294] width 192 height 427
drag, startPoint x: 793, startPoint y: 337, endPoint x: 827, endPoint y: 145, distance: 194.1
click at [827, 145] on div at bounding box center [796, 294] width 192 height 427
drag, startPoint x: 803, startPoint y: 369, endPoint x: 839, endPoint y: 166, distance: 206.5
click at [839, 166] on div at bounding box center [796, 294] width 192 height 427
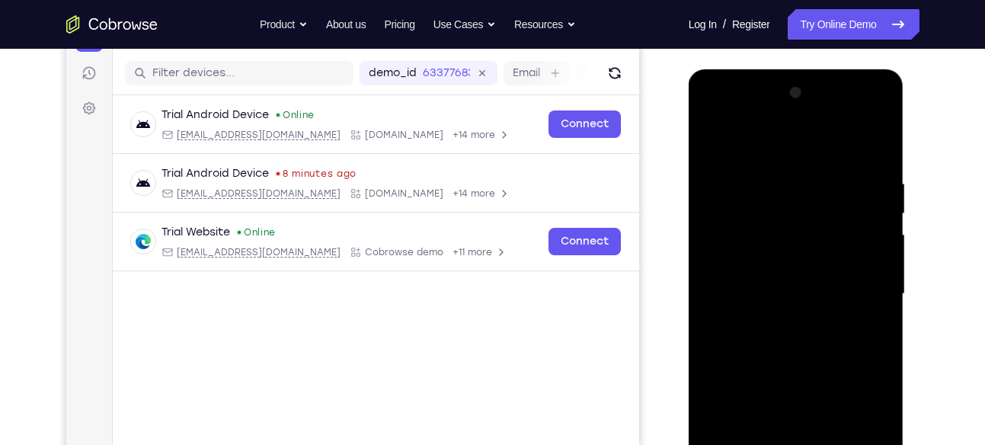
drag, startPoint x: 807, startPoint y: 331, endPoint x: 861, endPoint y: 174, distance: 165.7
click at [861, 174] on div at bounding box center [796, 294] width 192 height 427
drag, startPoint x: 774, startPoint y: 399, endPoint x: 834, endPoint y: 219, distance: 189.6
click at [834, 219] on div at bounding box center [796, 294] width 192 height 427
drag, startPoint x: 783, startPoint y: 370, endPoint x: 843, endPoint y: 198, distance: 182.4
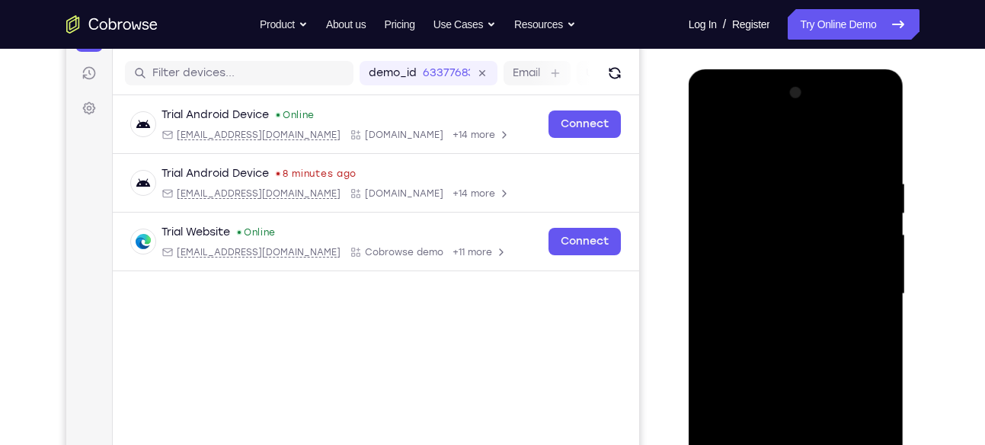
click at [843, 198] on div at bounding box center [796, 294] width 192 height 427
drag, startPoint x: 783, startPoint y: 350, endPoint x: 843, endPoint y: 174, distance: 186.0
click at [843, 174] on div at bounding box center [796, 294] width 192 height 427
drag, startPoint x: 790, startPoint y: 299, endPoint x: 853, endPoint y: 113, distance: 197.0
click at [853, 113] on div at bounding box center [796, 294] width 192 height 427
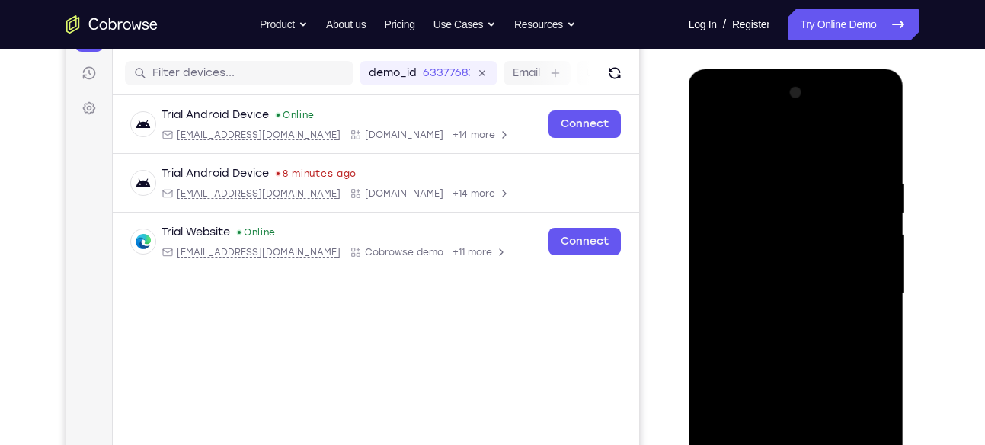
drag, startPoint x: 802, startPoint y: 328, endPoint x: 851, endPoint y: 129, distance: 204.7
click at [850, 131] on div at bounding box center [796, 294] width 192 height 427
drag, startPoint x: 804, startPoint y: 358, endPoint x: 849, endPoint y: 199, distance: 165.2
click at [849, 199] on div at bounding box center [796, 294] width 192 height 427
drag, startPoint x: 805, startPoint y: 377, endPoint x: 824, endPoint y: 237, distance: 141.5
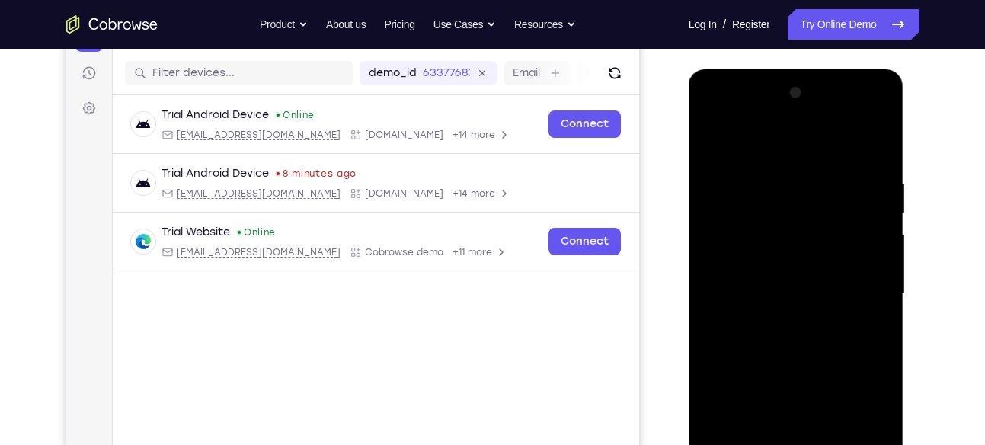
click at [824, 237] on div at bounding box center [796, 294] width 192 height 427
drag, startPoint x: 820, startPoint y: 363, endPoint x: 822, endPoint y: 177, distance: 185.9
click at [822, 177] on div at bounding box center [796, 294] width 192 height 427
drag, startPoint x: 788, startPoint y: 350, endPoint x: 807, endPoint y: 213, distance: 138.4
click at [807, 213] on div at bounding box center [796, 294] width 192 height 427
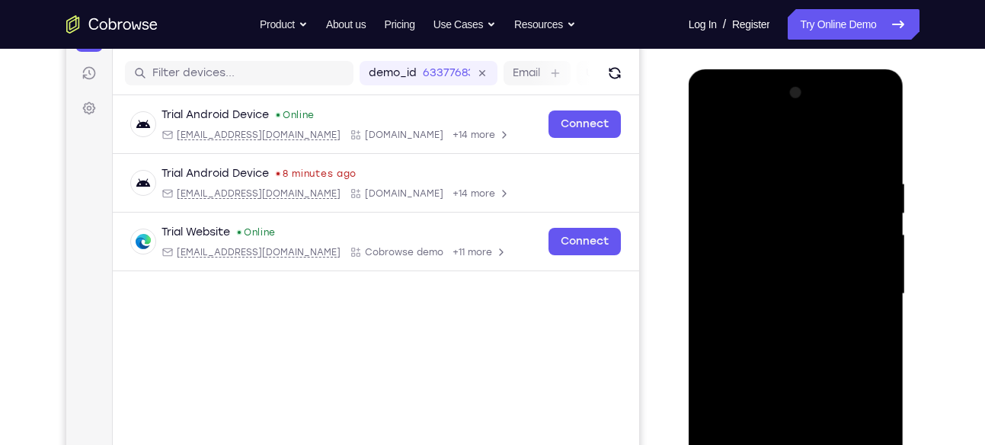
drag, startPoint x: 790, startPoint y: 307, endPoint x: 841, endPoint y: 139, distance: 175.9
click at [841, 139] on div at bounding box center [796, 294] width 192 height 427
drag, startPoint x: 817, startPoint y: 393, endPoint x: 839, endPoint y: 173, distance: 221.2
click at [839, 174] on div at bounding box center [796, 294] width 192 height 427
drag, startPoint x: 805, startPoint y: 269, endPoint x: 853, endPoint y: 120, distance: 156.8
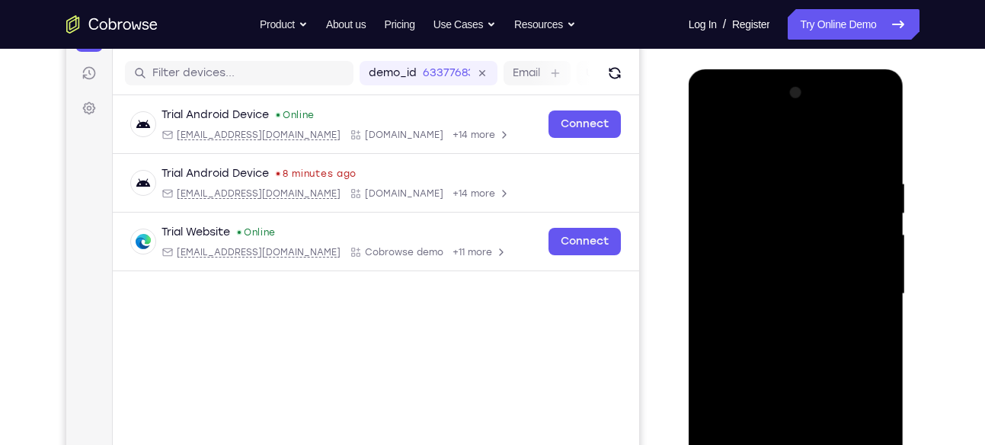
click at [853, 120] on div at bounding box center [796, 294] width 192 height 427
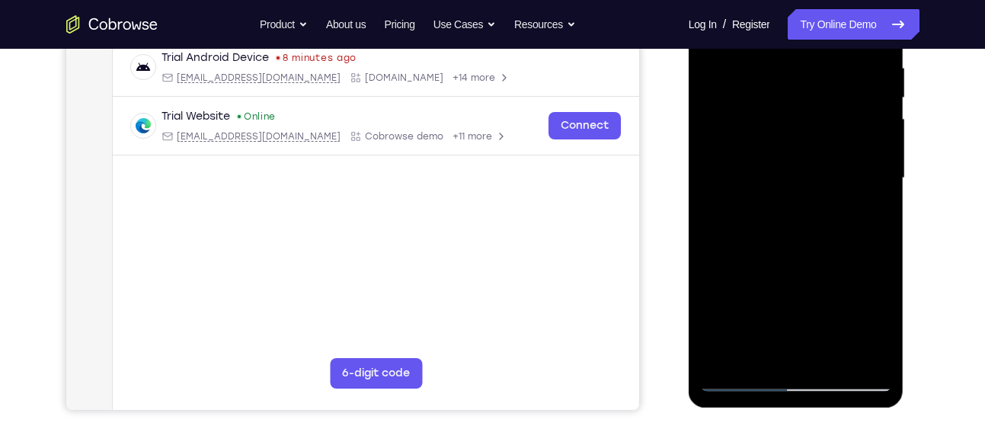
scroll to position [299, 0]
click at [732, 377] on div at bounding box center [796, 177] width 192 height 427
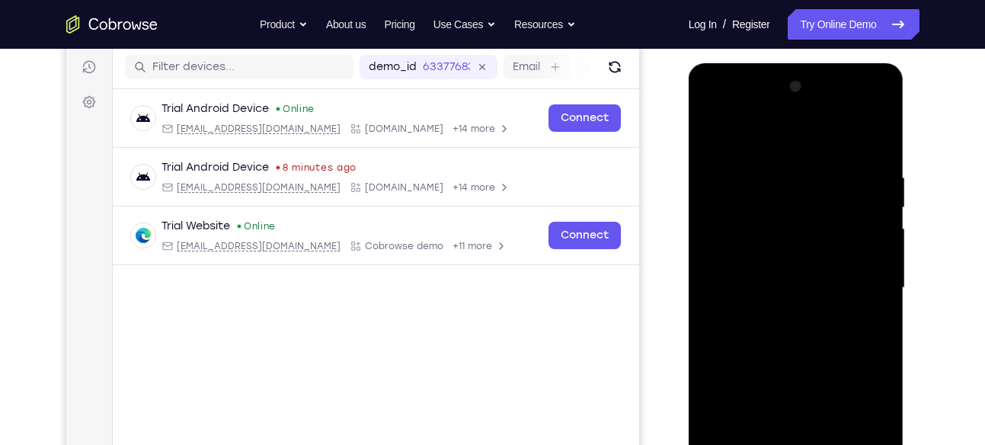
scroll to position [188, 0]
click at [882, 113] on div at bounding box center [796, 288] width 192 height 427
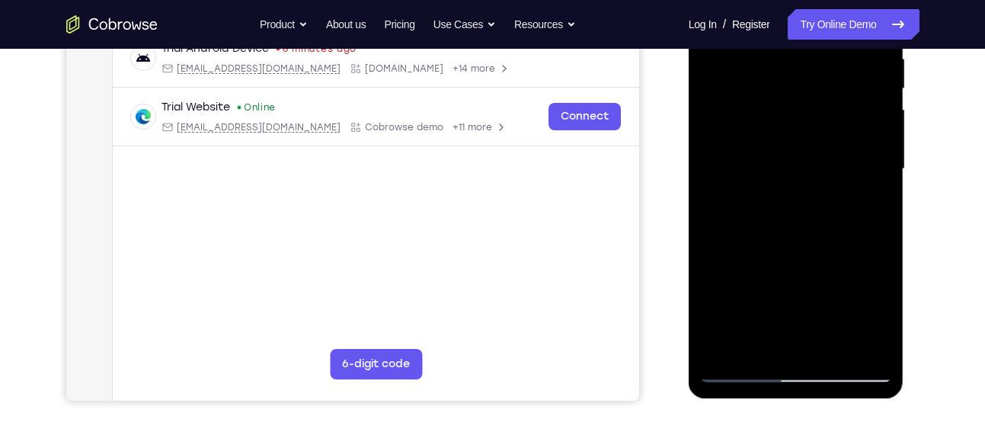
scroll to position [309, 0]
click at [819, 280] on div at bounding box center [796, 168] width 192 height 427
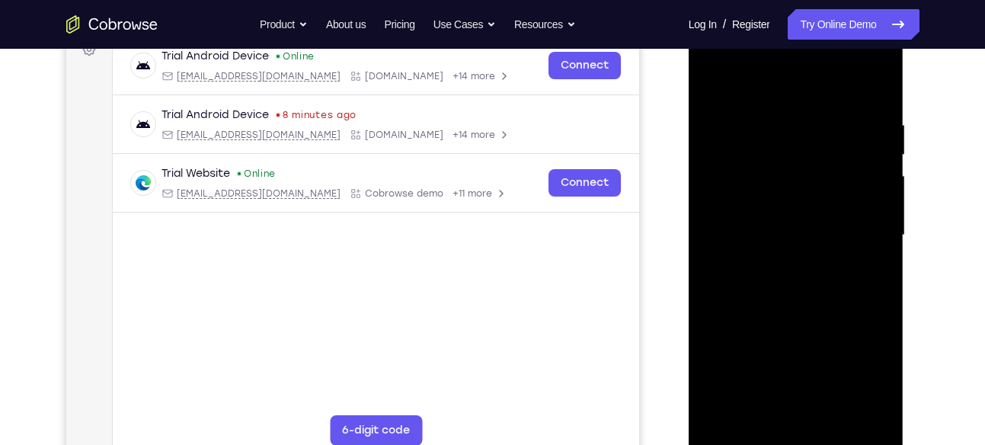
scroll to position [241, 0]
click at [866, 261] on div at bounding box center [796, 236] width 192 height 427
click at [878, 59] on div at bounding box center [796, 236] width 192 height 427
click at [827, 344] on div at bounding box center [796, 236] width 192 height 427
click at [878, 56] on div at bounding box center [796, 236] width 192 height 427
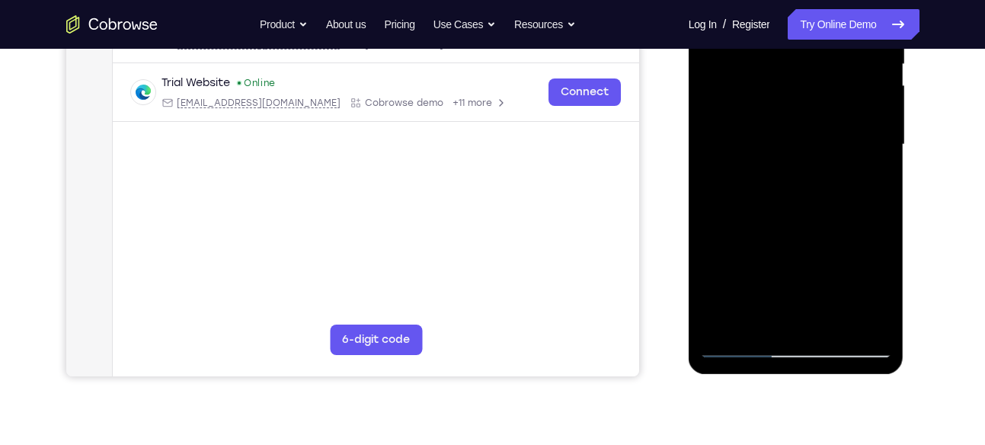
scroll to position [333, 0]
click at [796, 259] on div at bounding box center [796, 144] width 192 height 427
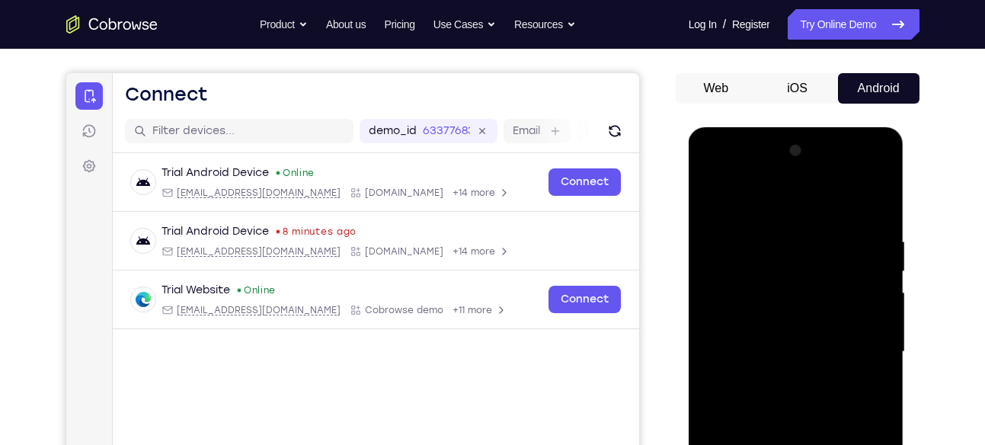
scroll to position [125, 0]
click at [884, 168] on div at bounding box center [796, 352] width 192 height 427
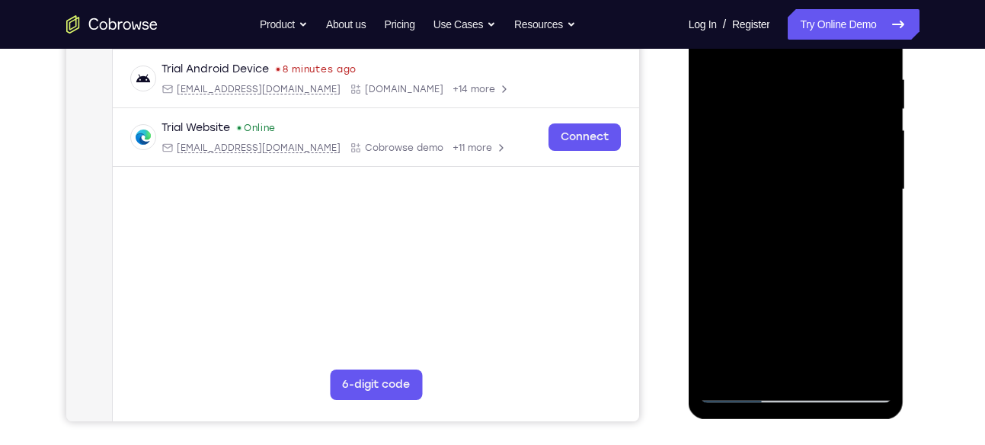
scroll to position [288, 0]
click at [817, 299] on div at bounding box center [796, 189] width 192 height 427
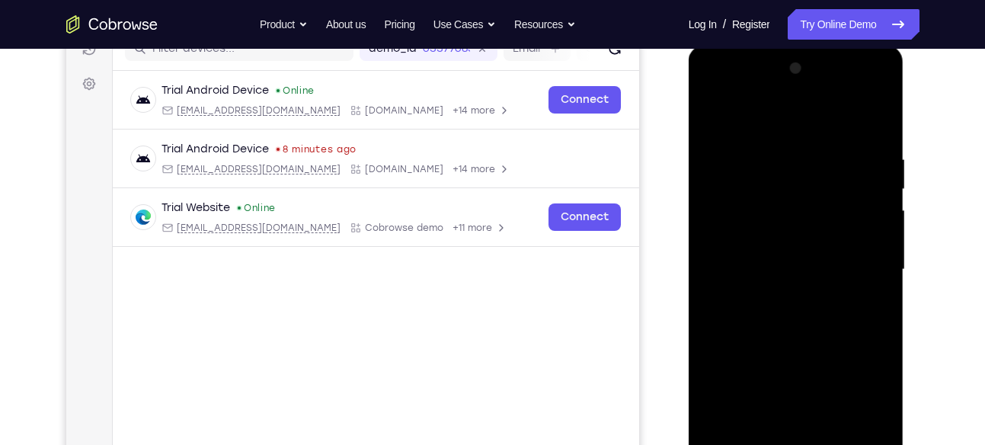
scroll to position [206, 0]
click at [879, 89] on div at bounding box center [796, 270] width 192 height 427
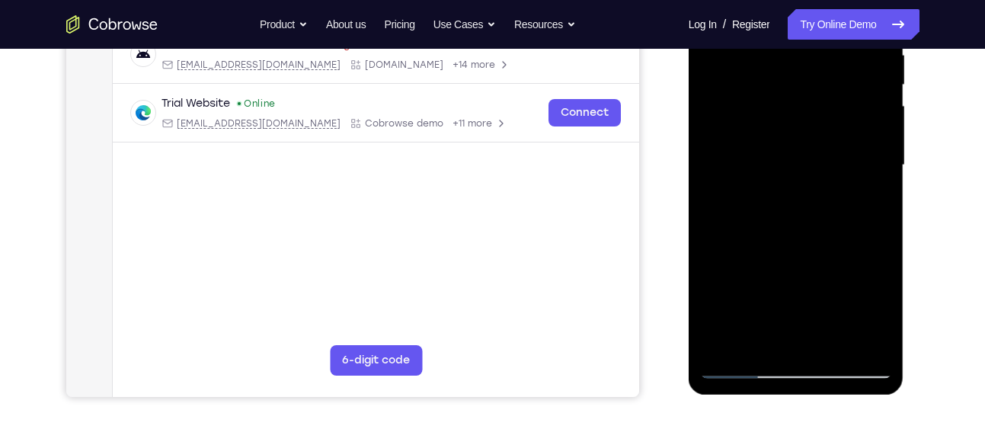
scroll to position [315, 0]
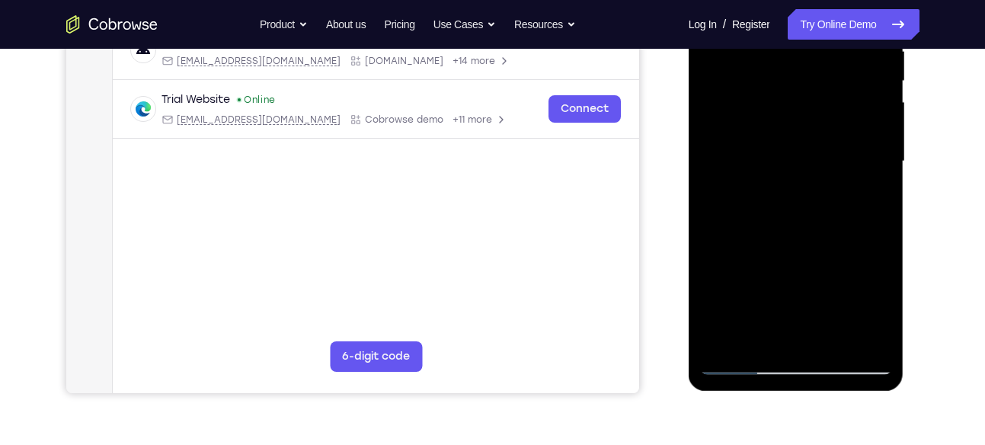
click at [799, 270] on div at bounding box center [796, 161] width 192 height 427
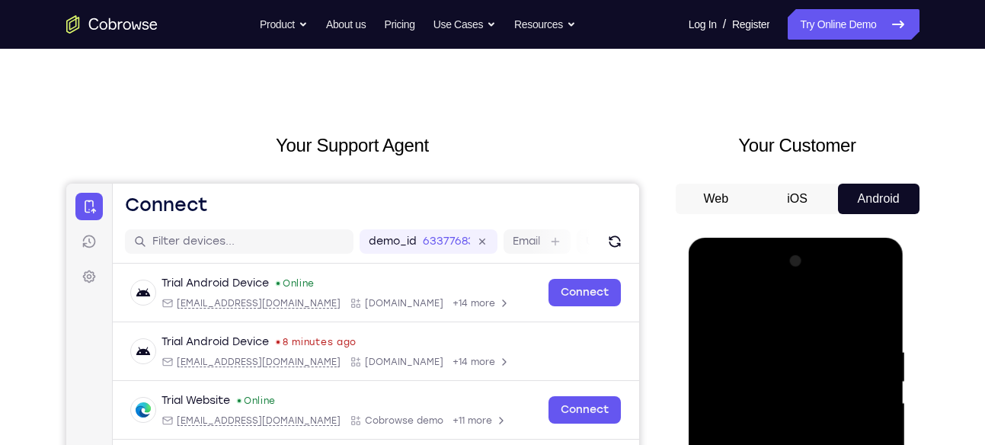
scroll to position [94, 0]
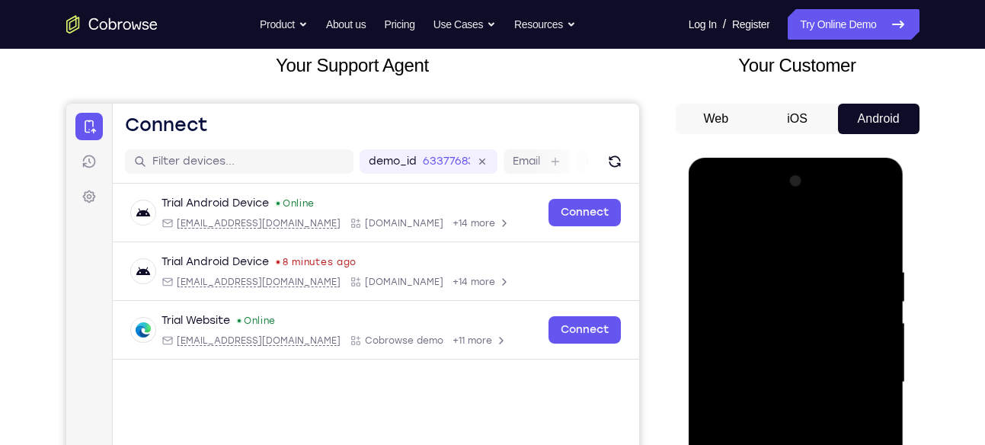
click at [874, 225] on div at bounding box center [796, 382] width 192 height 427
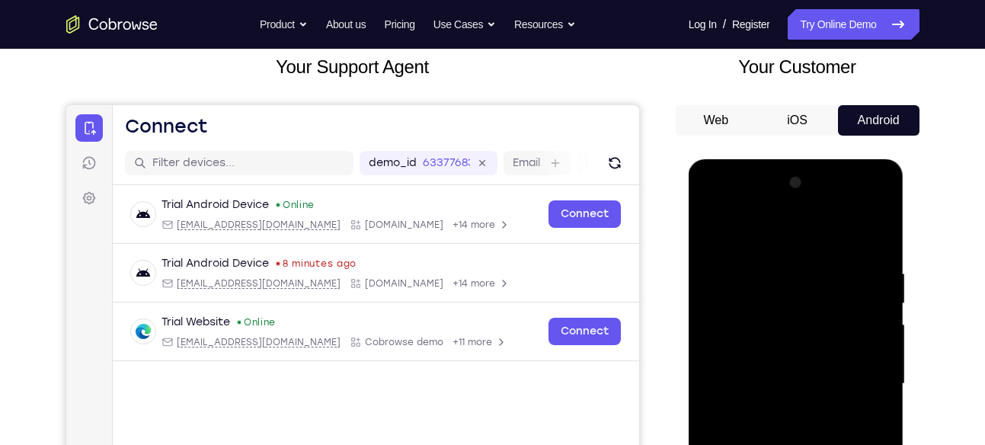
scroll to position [92, 0]
click at [868, 224] on div at bounding box center [796, 384] width 192 height 427
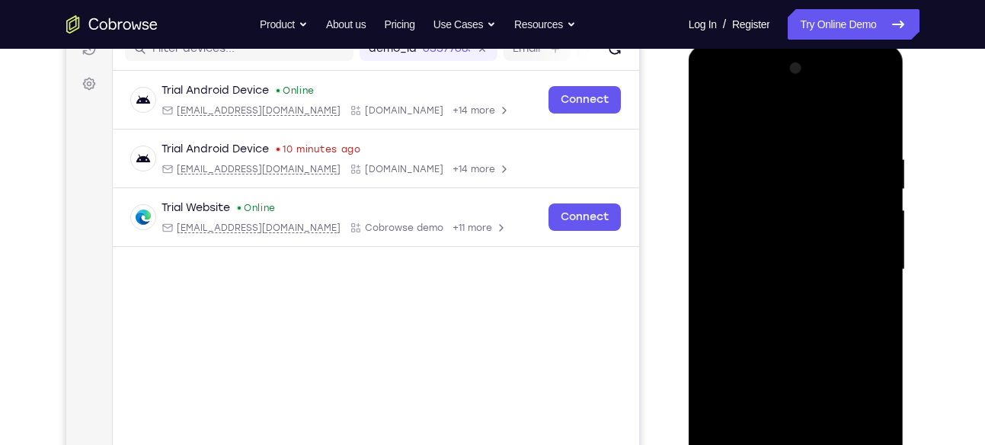
scroll to position [178, 0]
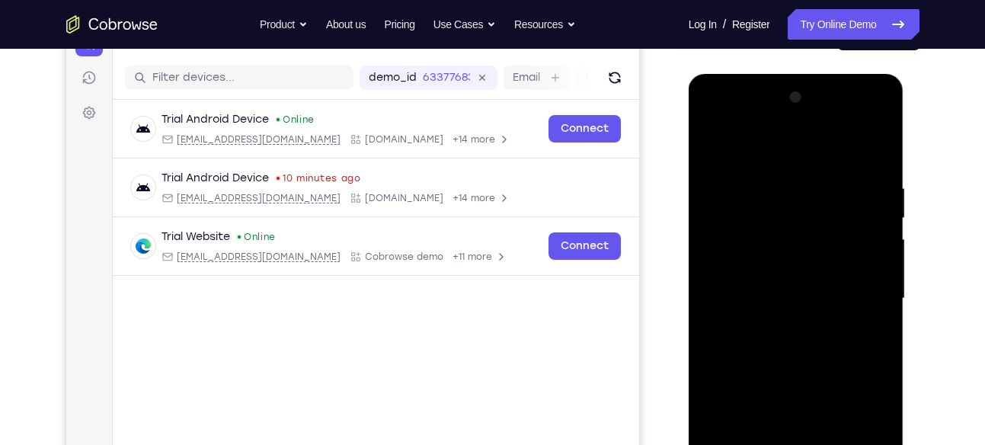
click at [827, 267] on div at bounding box center [796, 298] width 192 height 427
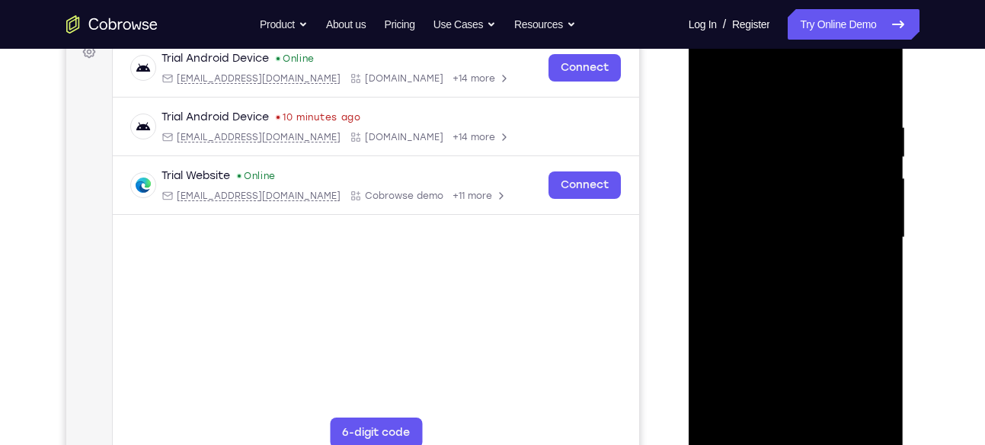
scroll to position [266, 0]
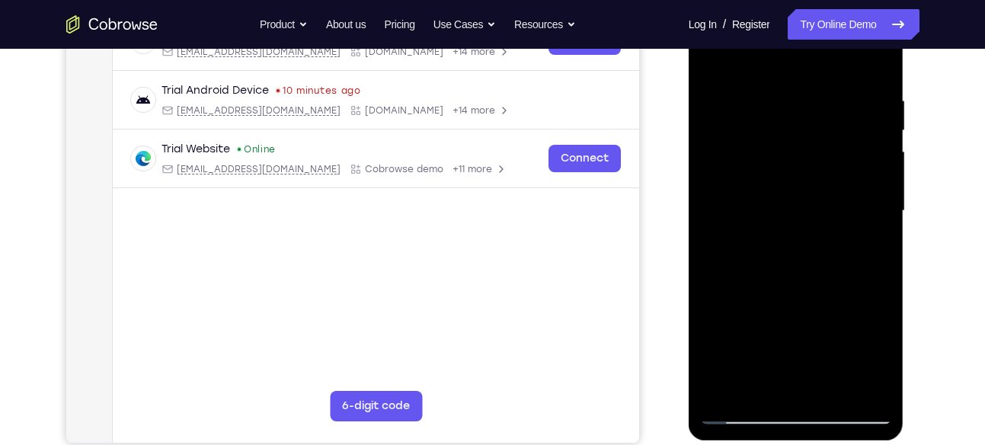
click at [839, 252] on div at bounding box center [796, 211] width 192 height 427
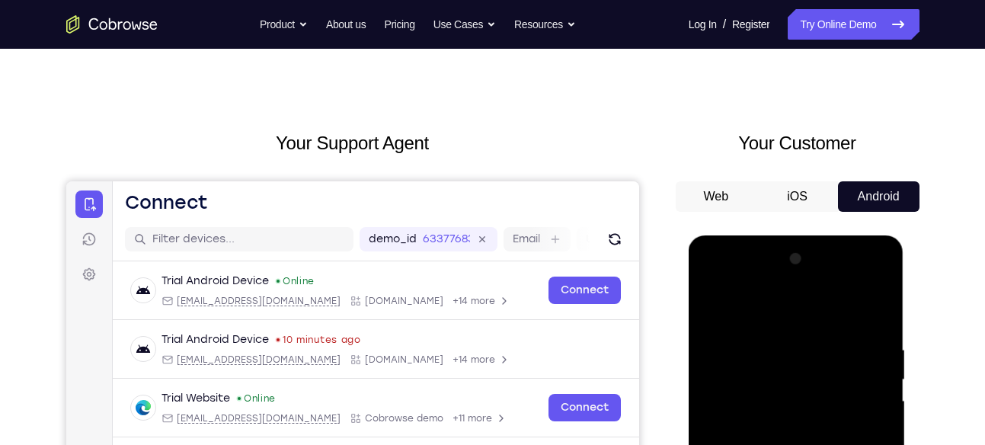
scroll to position [0, 0]
